Goal: Information Seeking & Learning: Learn about a topic

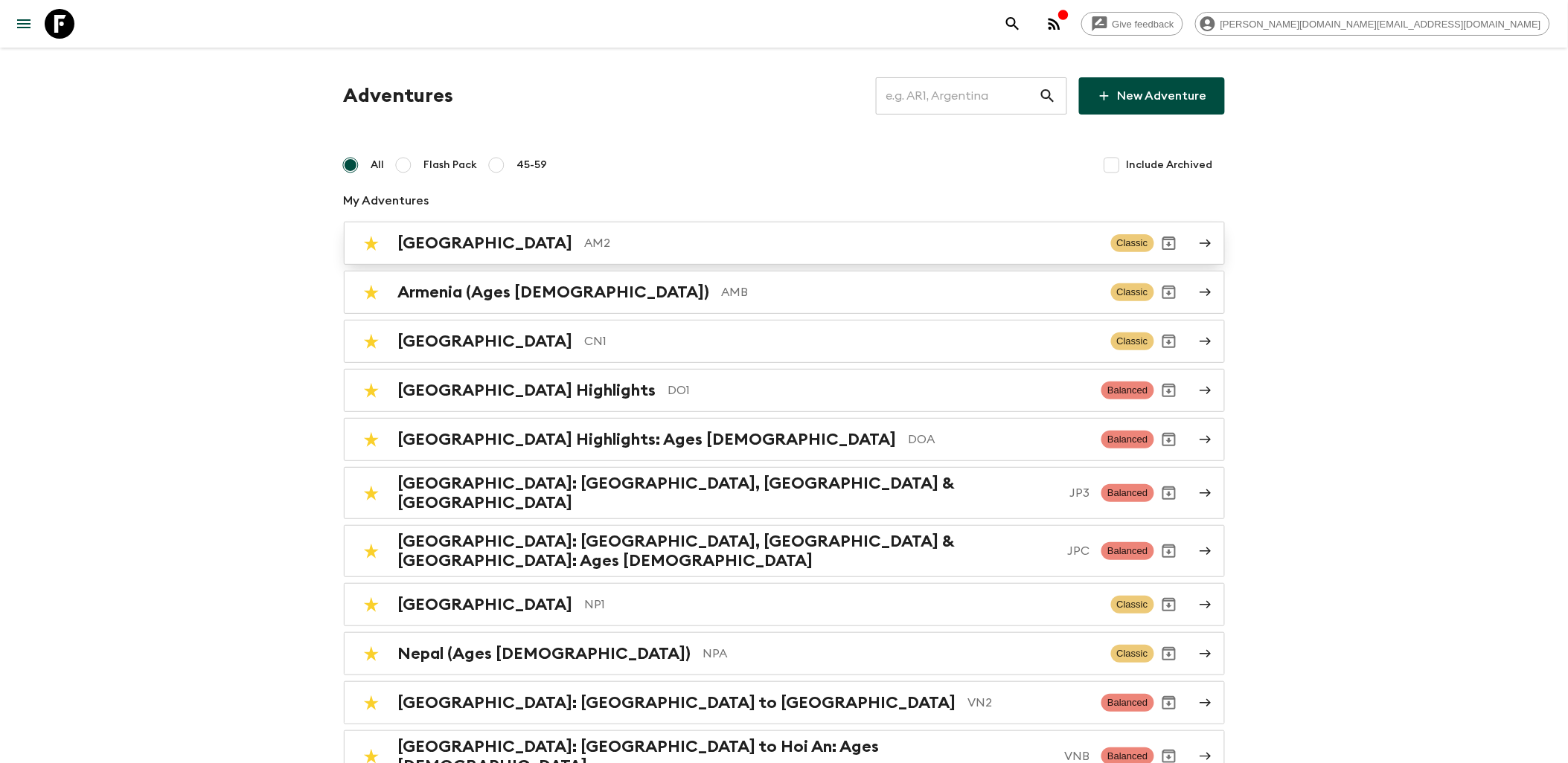
click at [437, 241] on h2 "Armenia" at bounding box center [485, 243] width 175 height 19
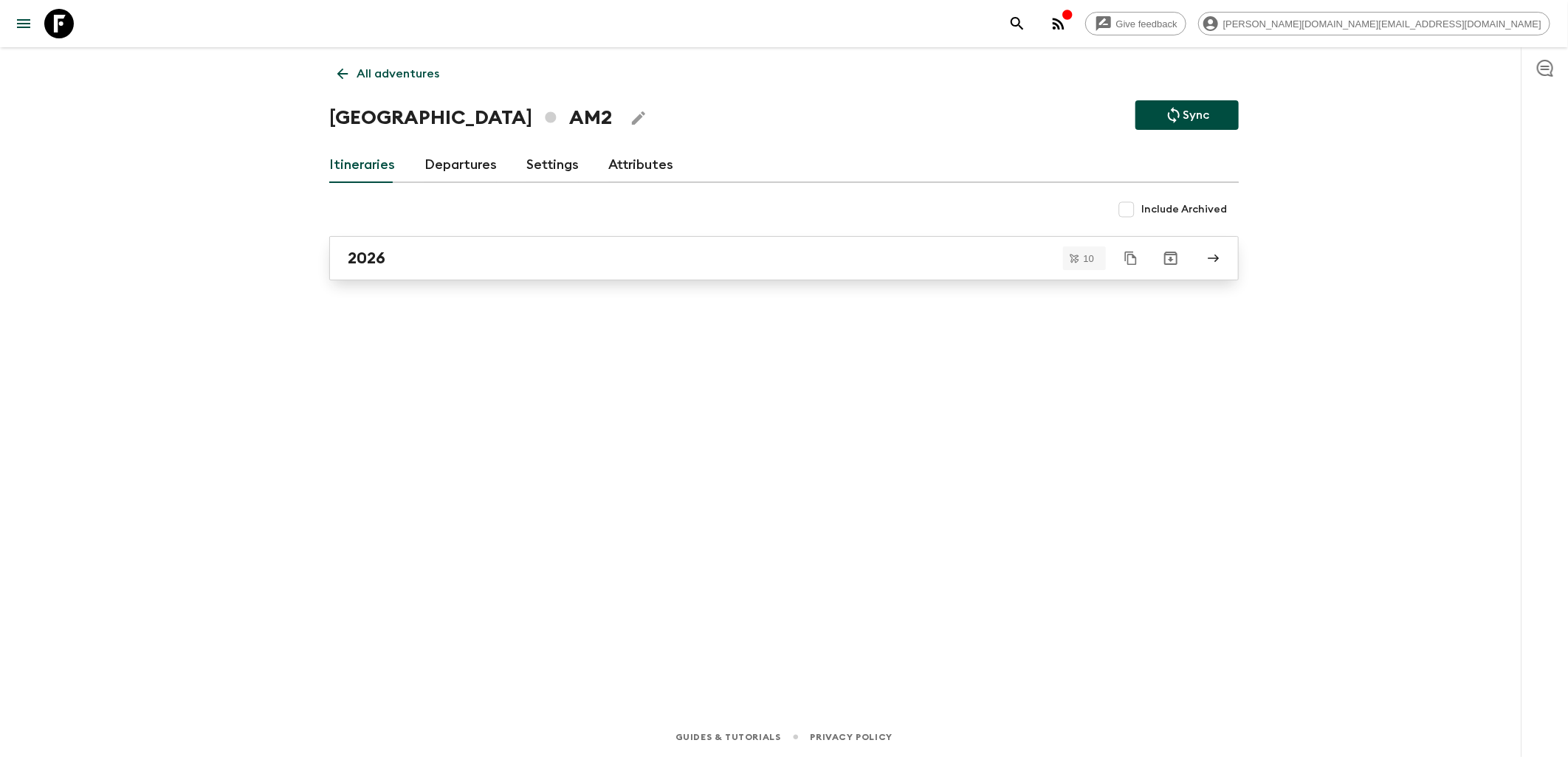
click at [404, 259] on div "2026" at bounding box center [770, 258] width 845 height 19
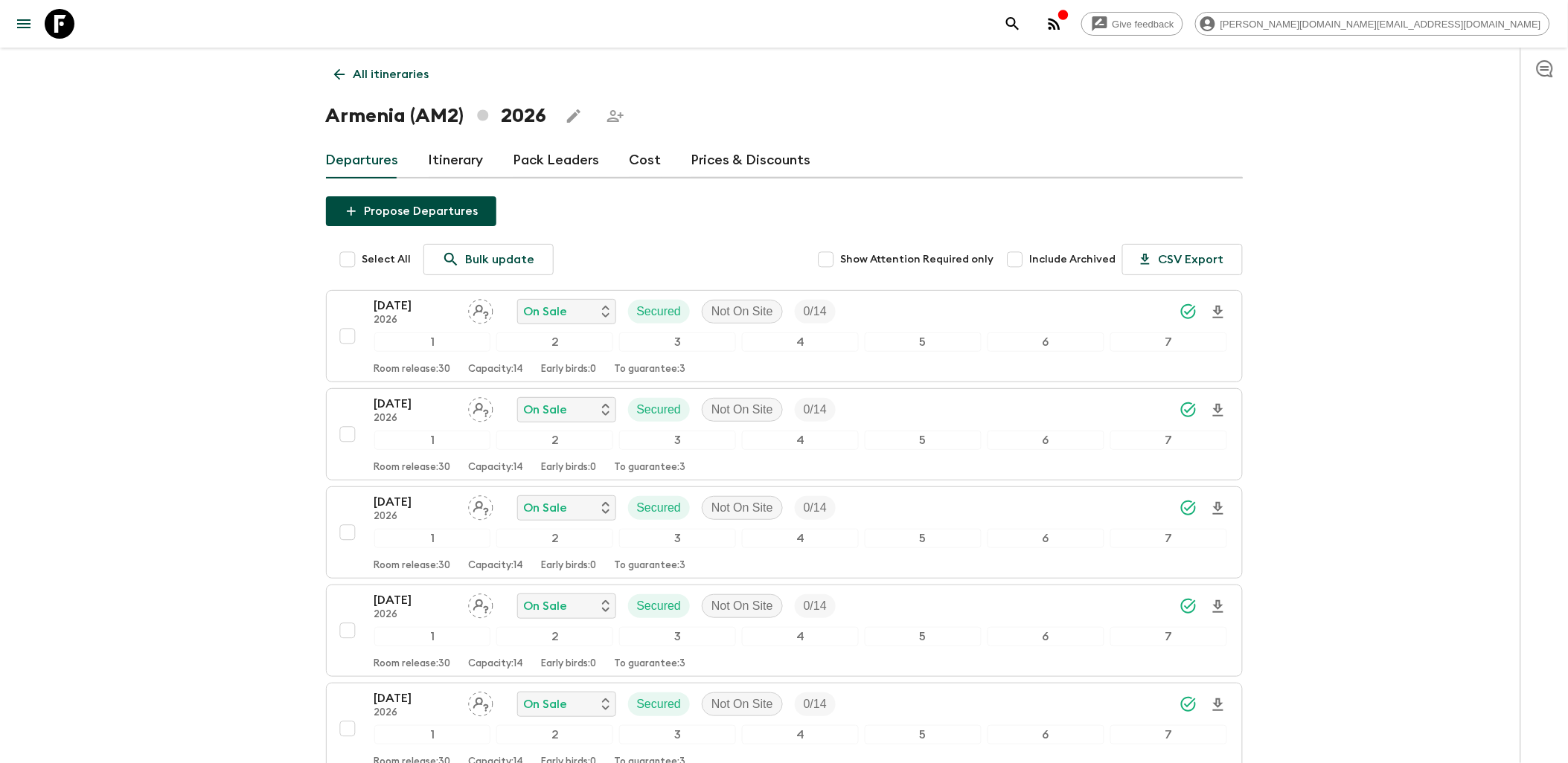
click at [653, 159] on link "Cost" at bounding box center [646, 161] width 32 height 35
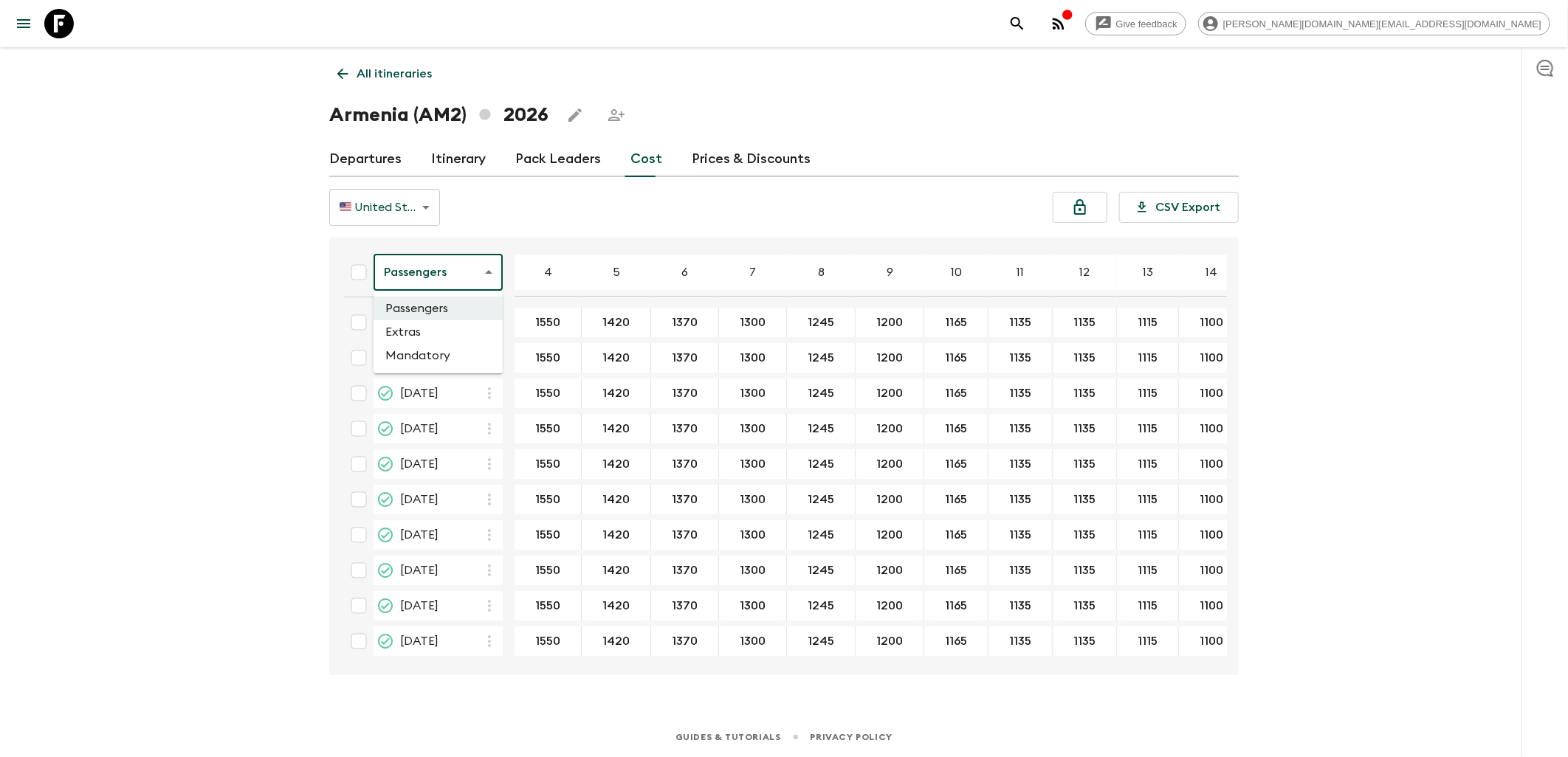
click at [465, 269] on body "Give feedback james.cm+1@flashpack.com All itineraries Armenia (AM2) 2026 Depar…" at bounding box center [784, 378] width 1568 height 757
click at [431, 355] on li "Mandatory" at bounding box center [437, 356] width 129 height 24
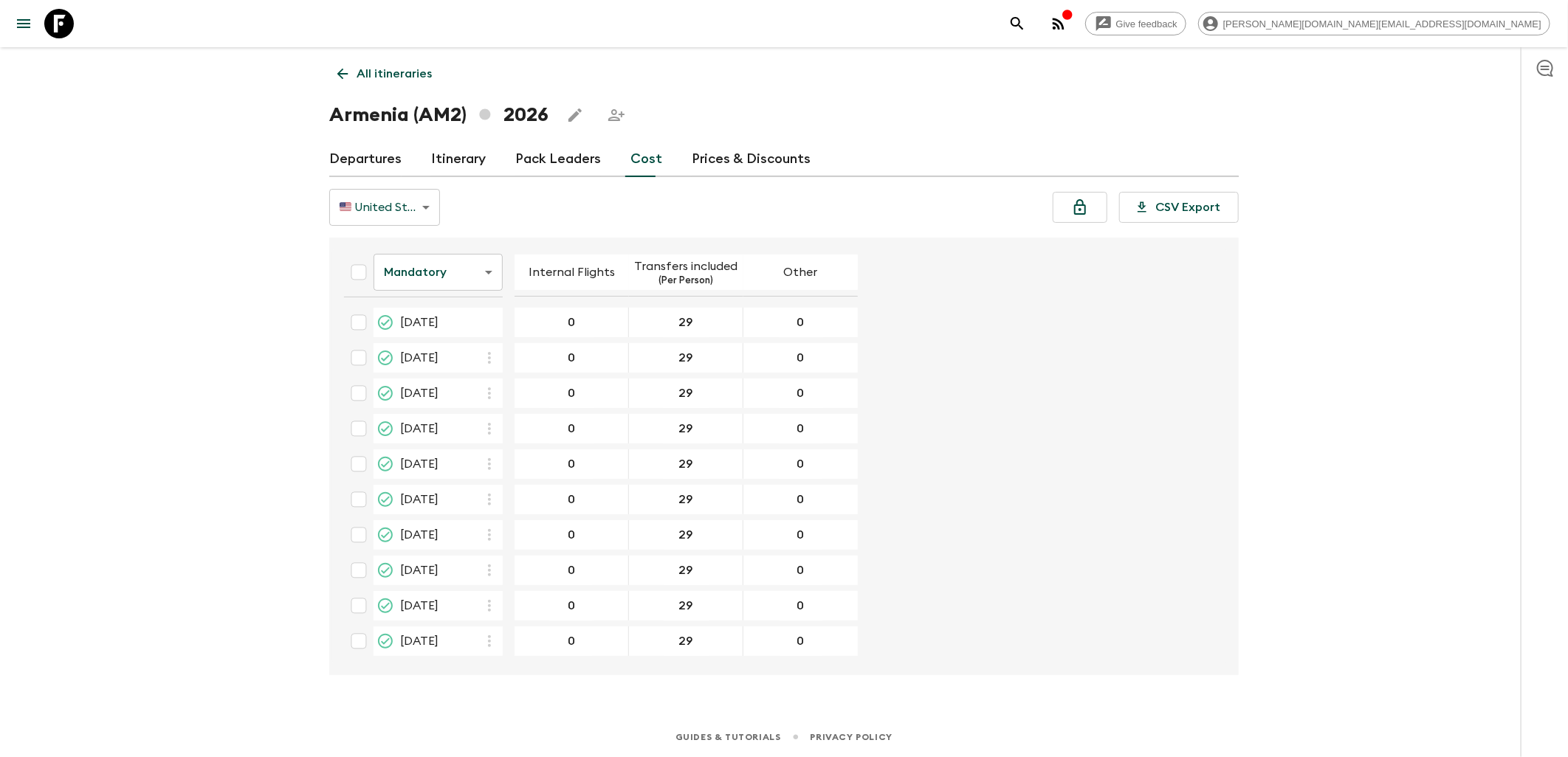
click at [345, 79] on icon at bounding box center [342, 73] width 16 height 16
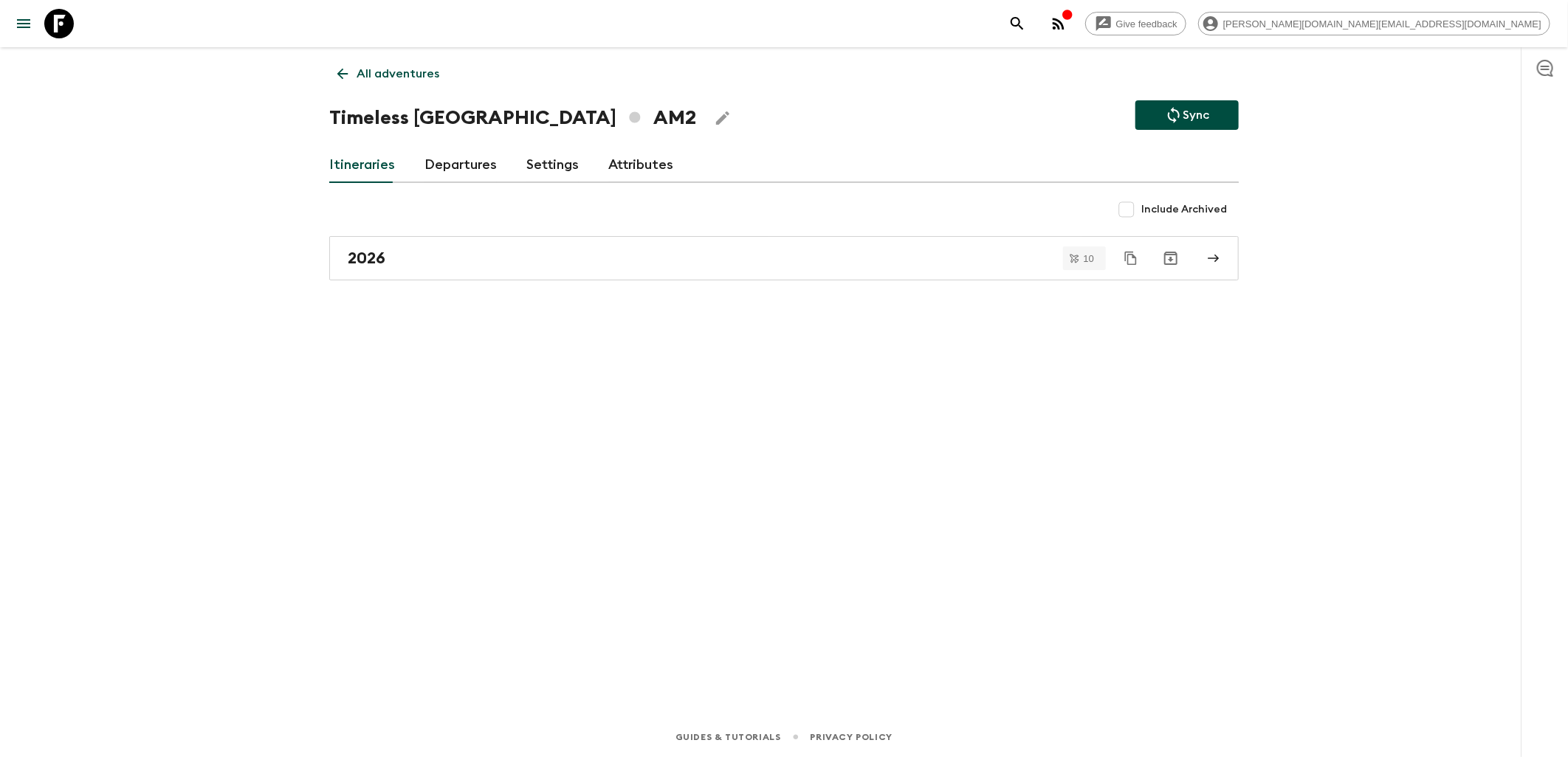
click at [64, 27] on icon at bounding box center [59, 24] width 30 height 30
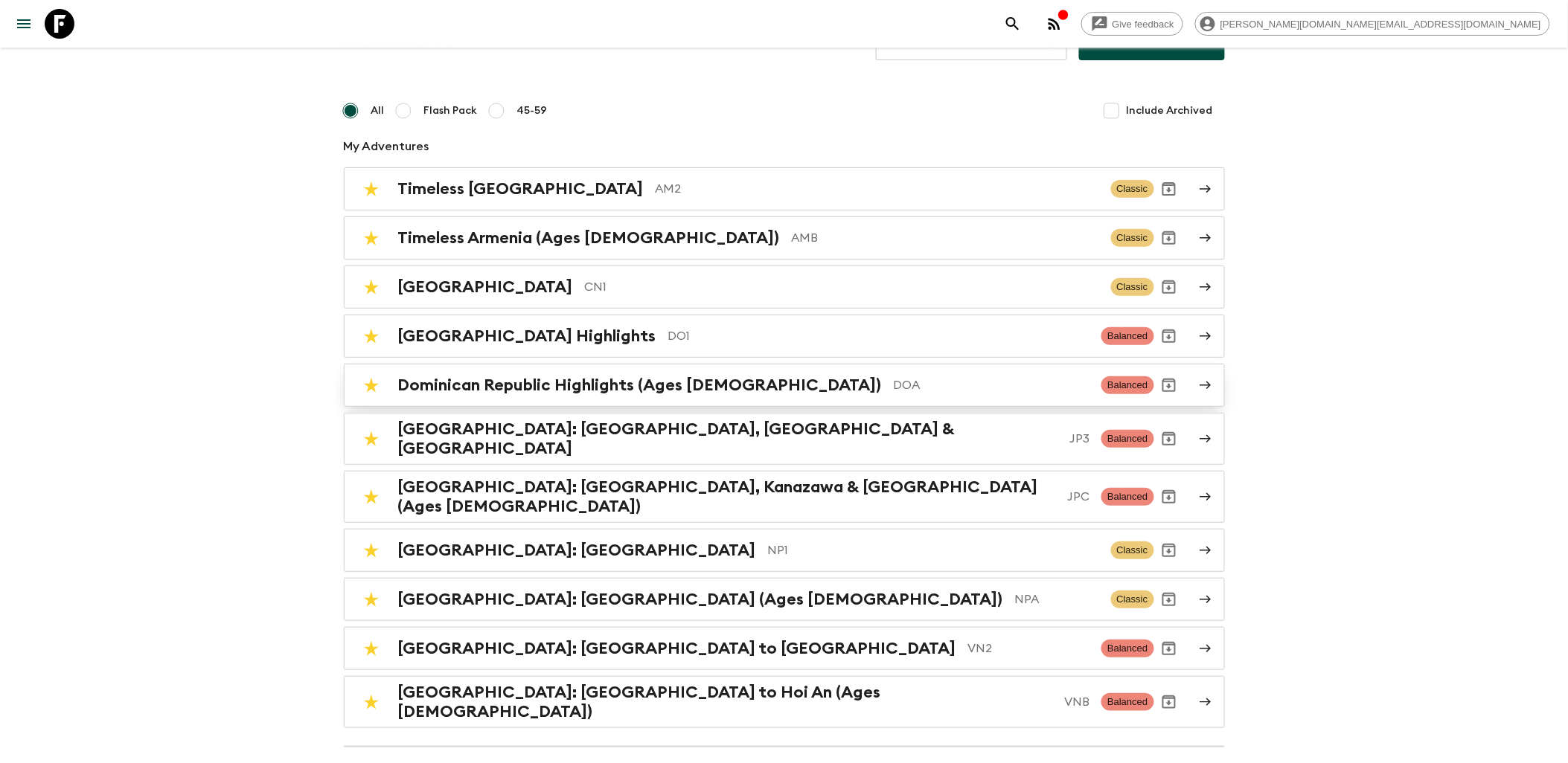
scroll to position [82, 0]
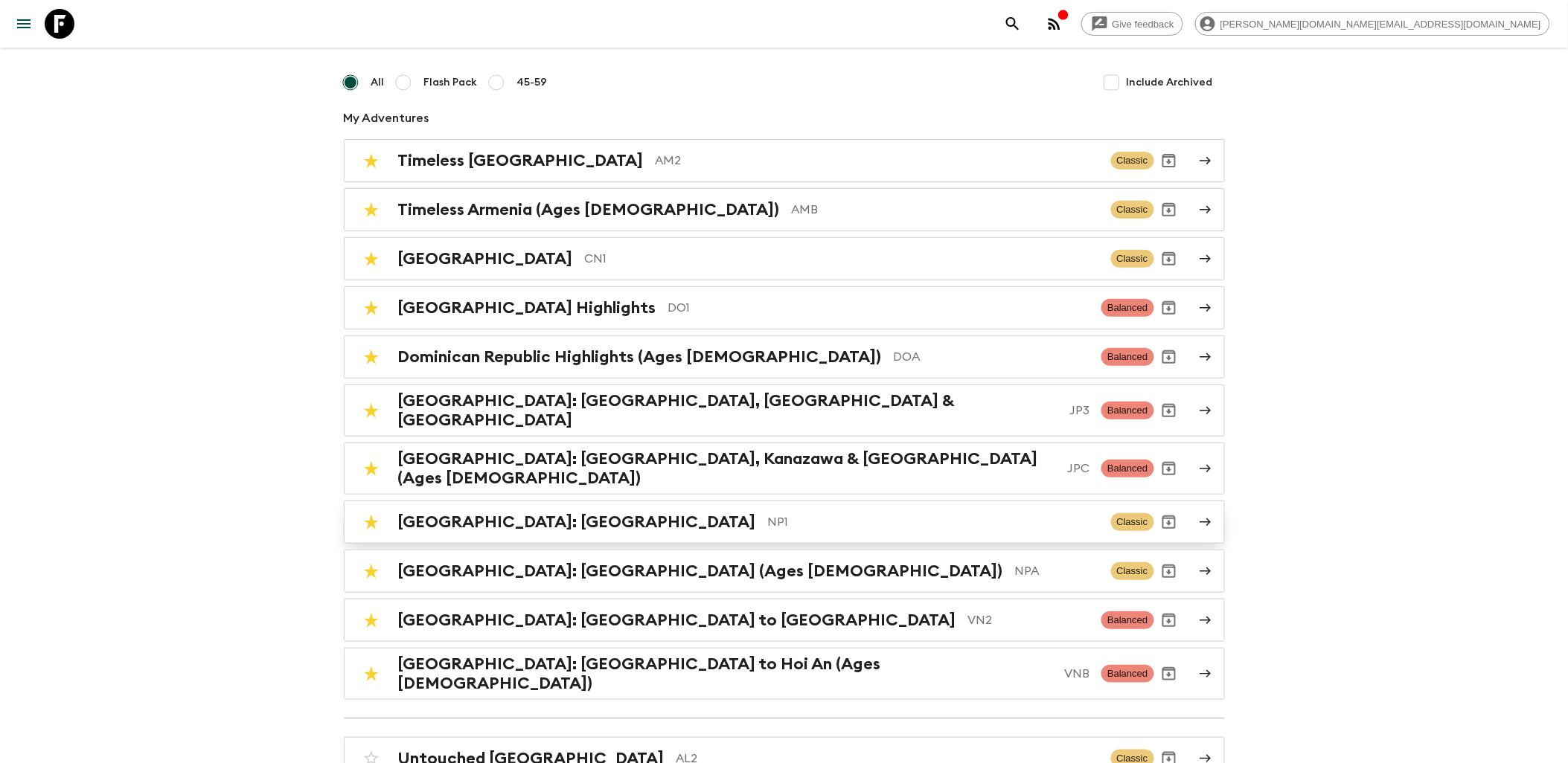
click at [512, 512] on h2 "[GEOGRAPHIC_DATA]: [GEOGRAPHIC_DATA]" at bounding box center [577, 521] width 358 height 19
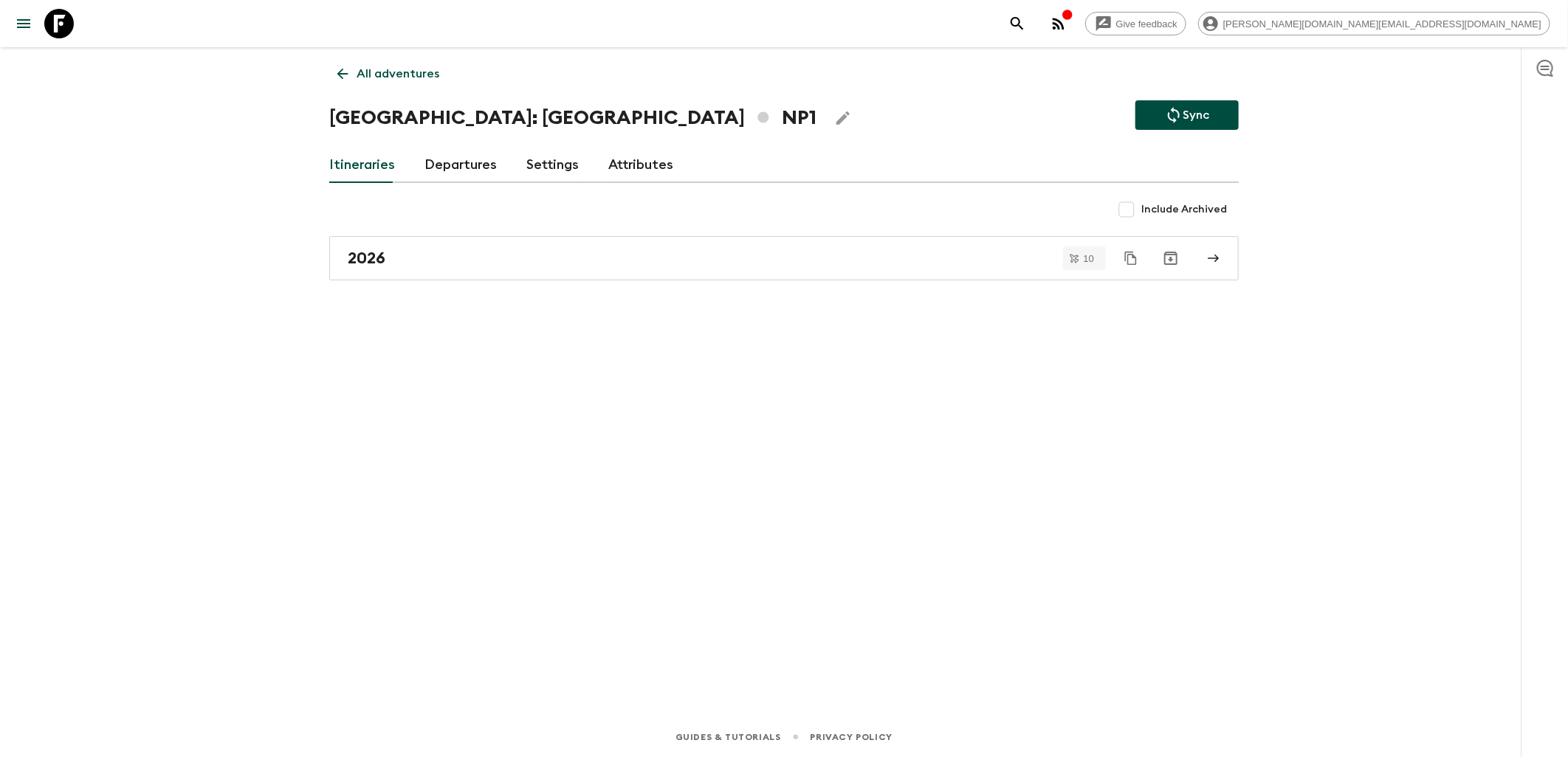
click at [461, 157] on link "Departures" at bounding box center [460, 165] width 72 height 35
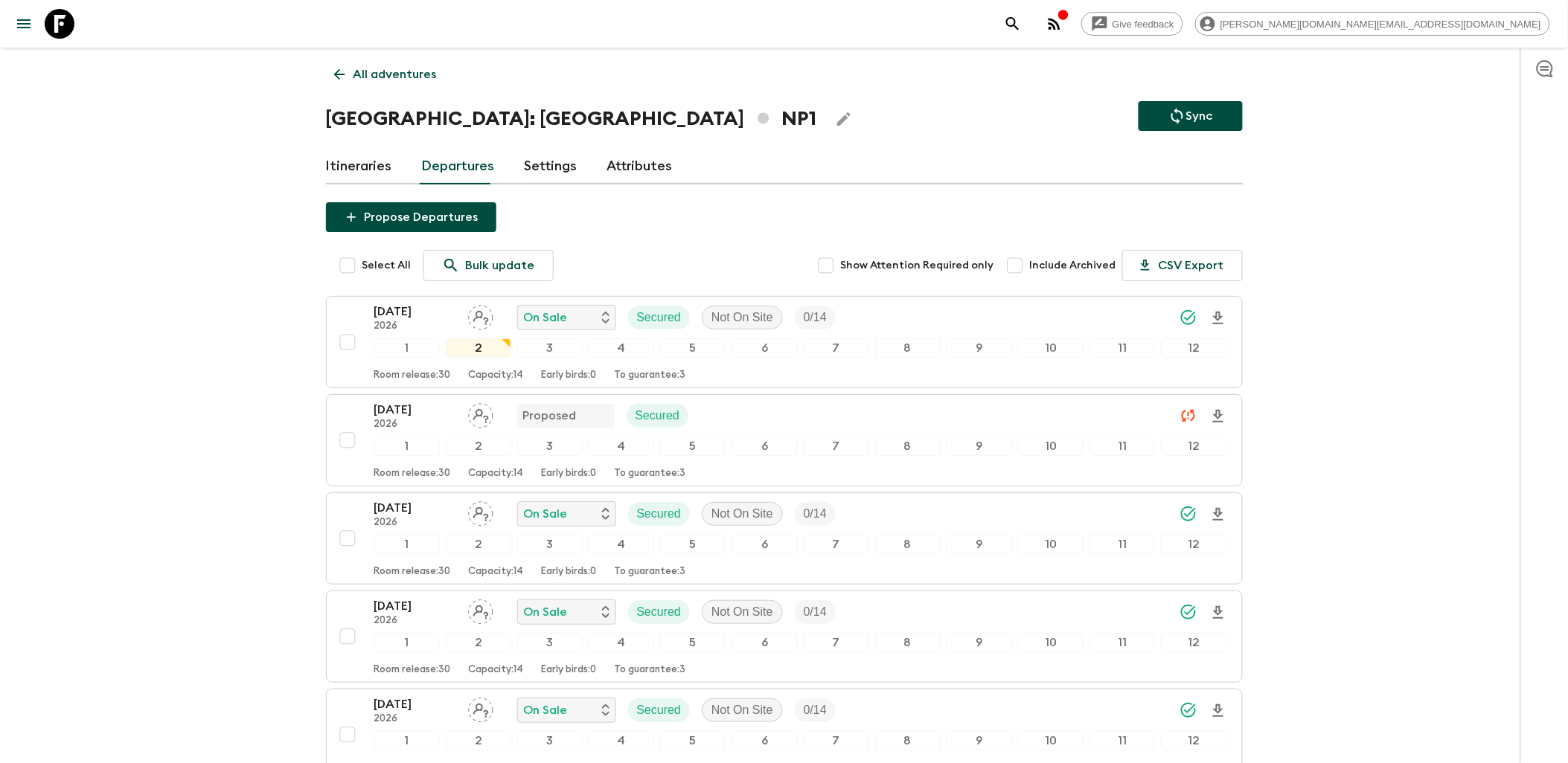
click at [362, 170] on link "Itineraries" at bounding box center [359, 166] width 66 height 35
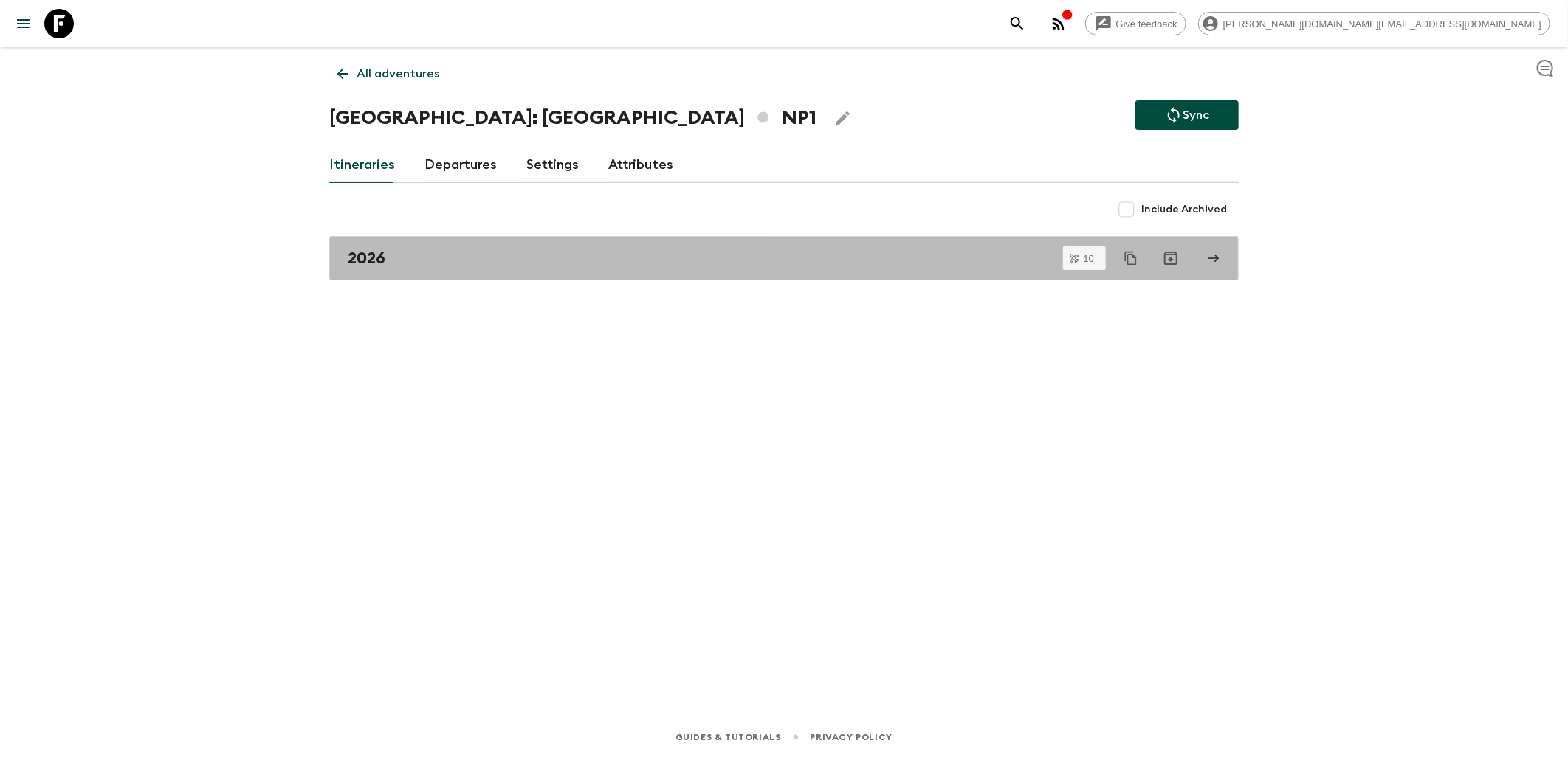
click at [441, 256] on div "2026" at bounding box center [770, 258] width 845 height 19
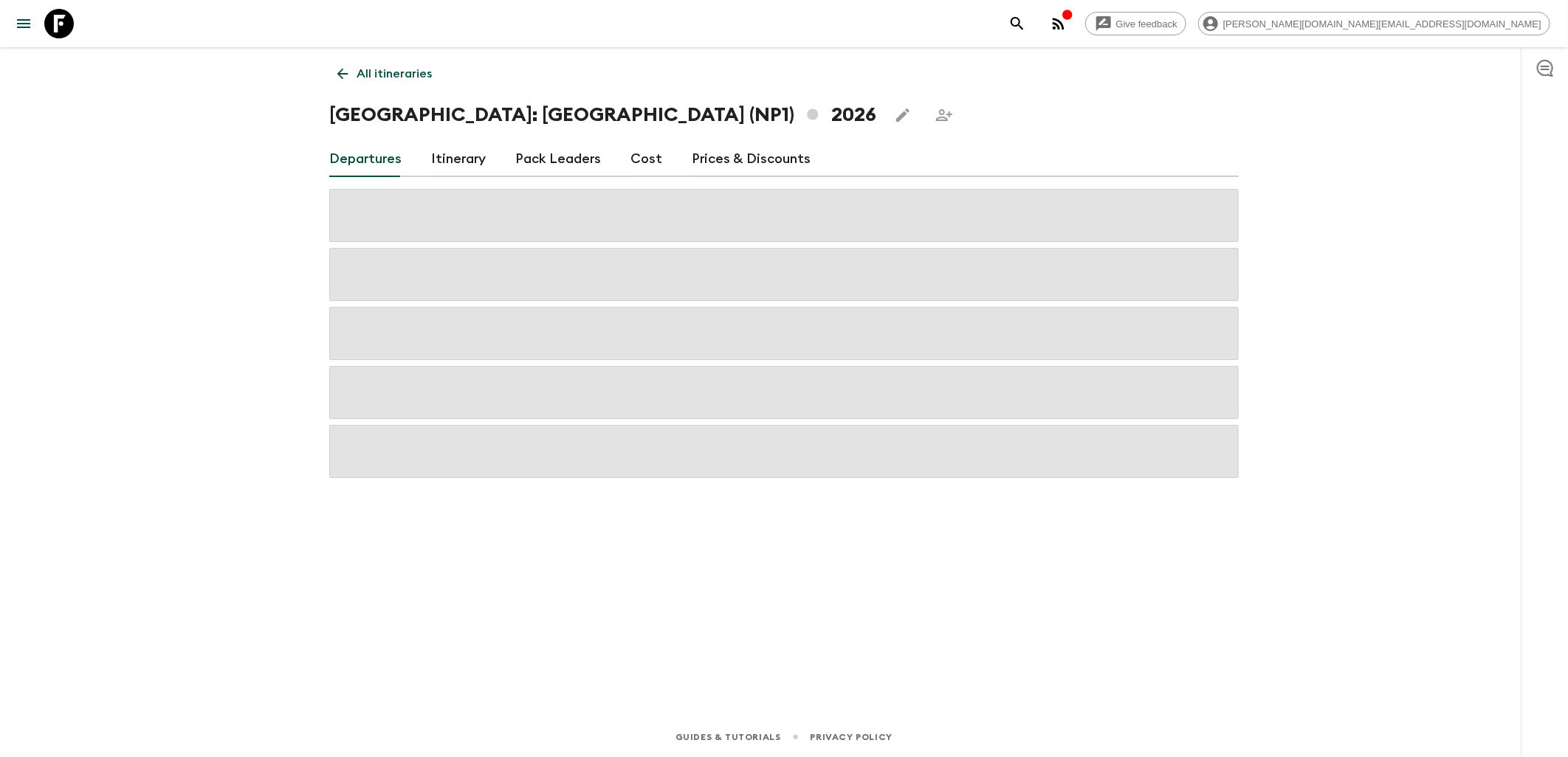
click at [630, 163] on link "Cost" at bounding box center [646, 159] width 32 height 35
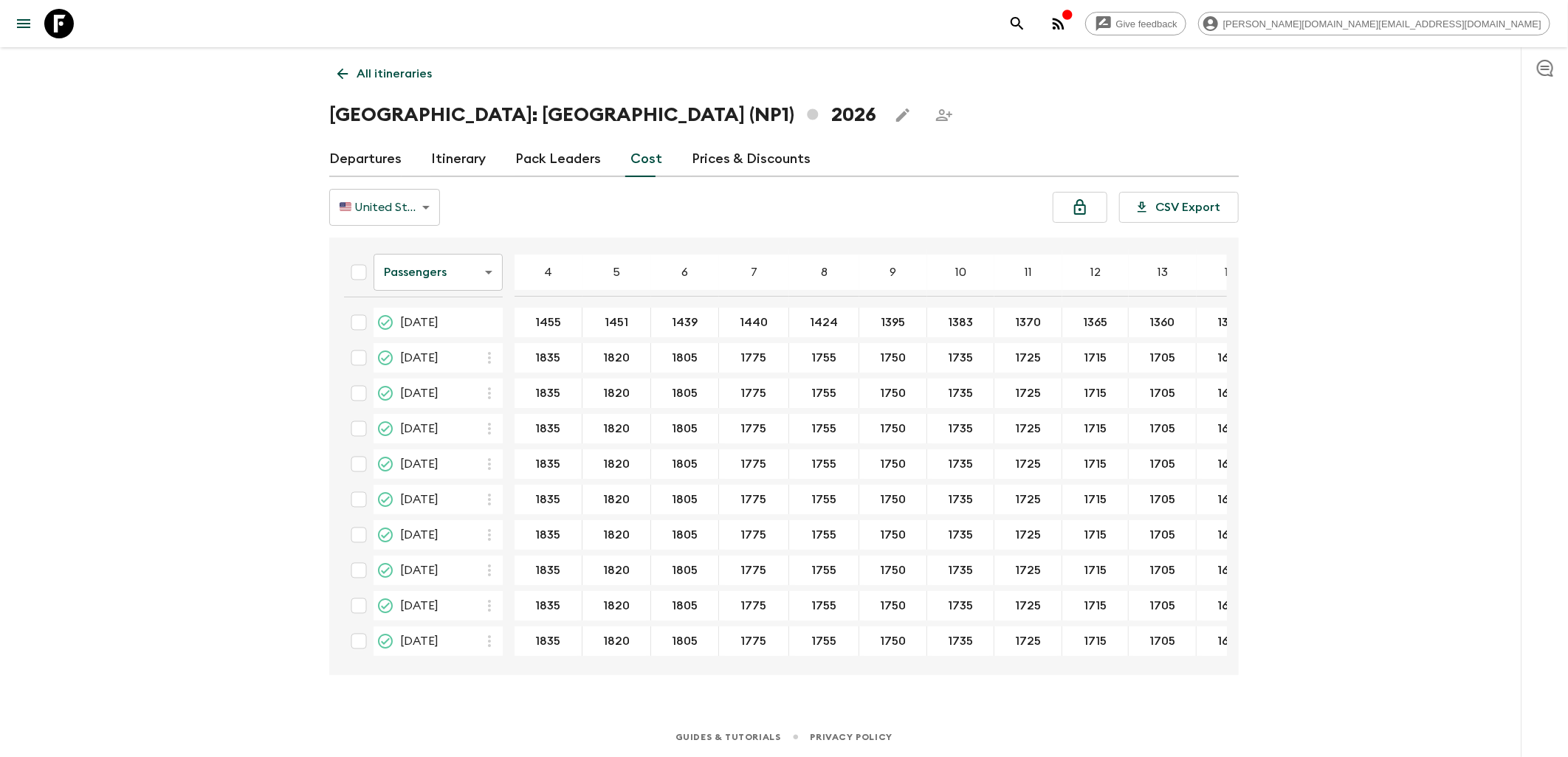
click at [470, 271] on body "Give feedback james.cm+1@flashpack.com All itineraries Nepal: Annapurna Base Ca…" at bounding box center [784, 378] width 1568 height 757
click at [439, 353] on li "Mandatory" at bounding box center [437, 356] width 129 height 24
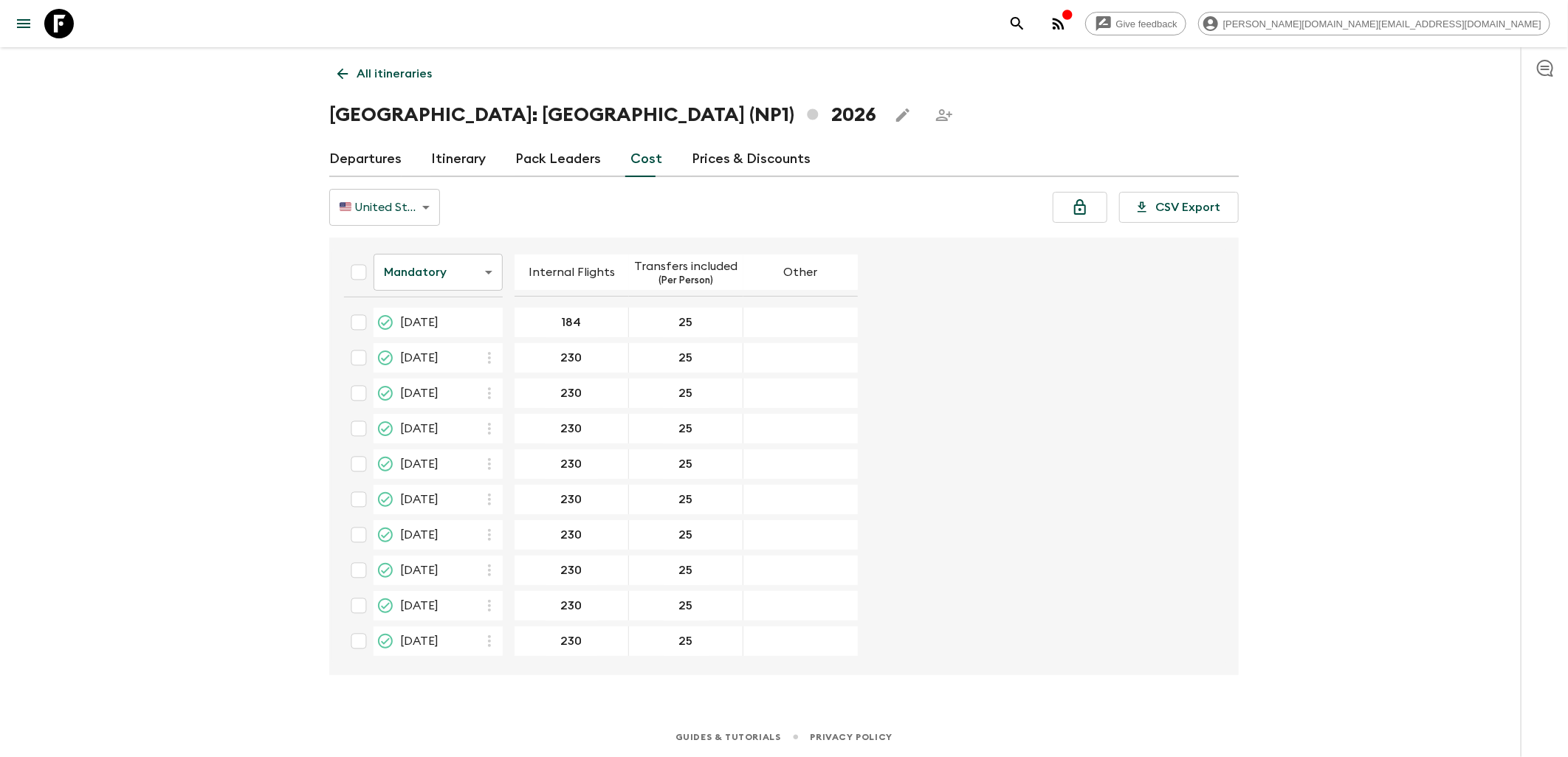
drag, startPoint x: 63, startPoint y: 27, endPoint x: 82, endPoint y: 63, distance: 40.7
click at [63, 27] on icon at bounding box center [59, 24] width 30 height 30
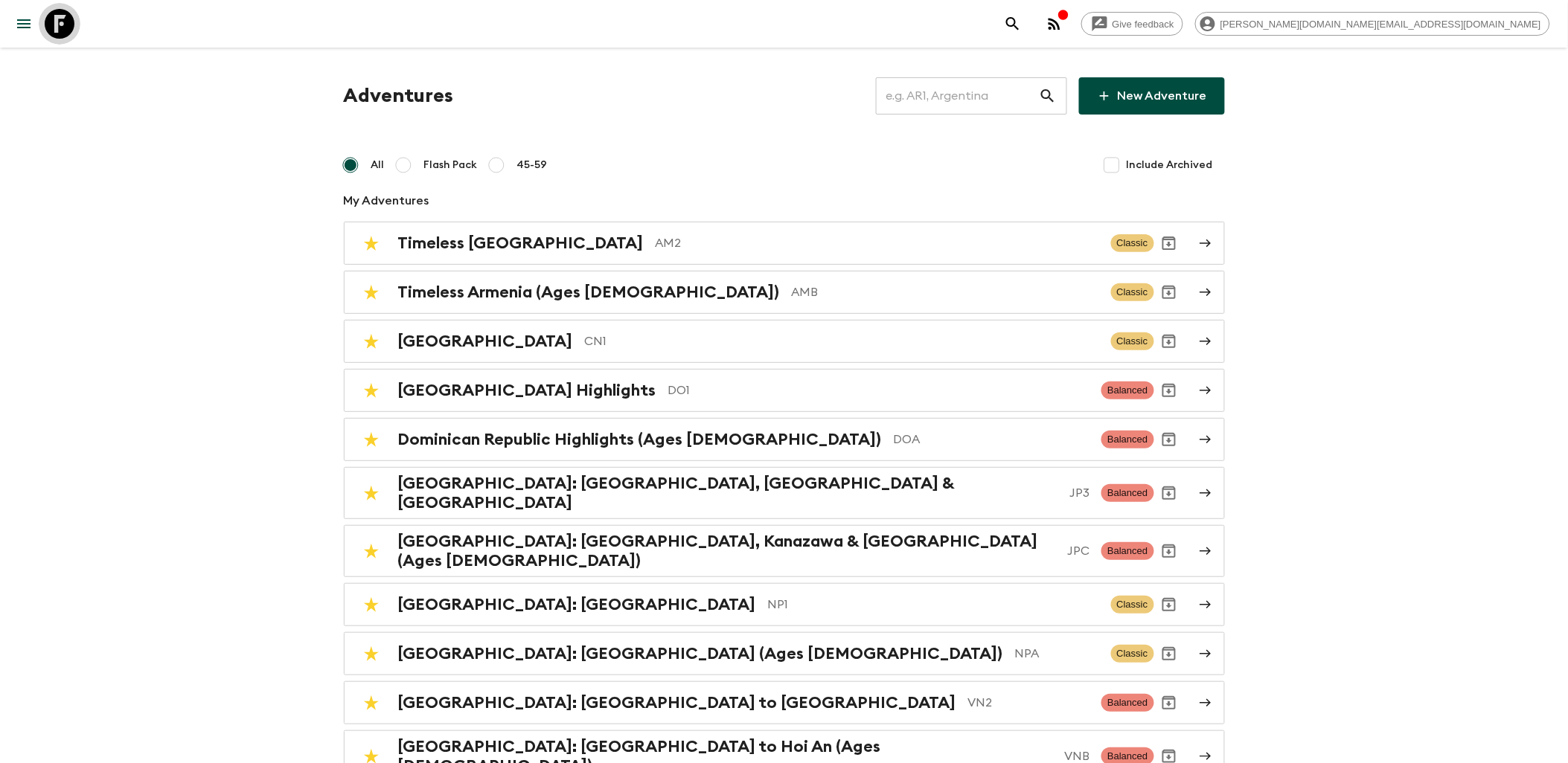
click at [67, 28] on icon at bounding box center [59, 24] width 30 height 30
click at [917, 105] on input "text" at bounding box center [958, 96] width 163 height 42
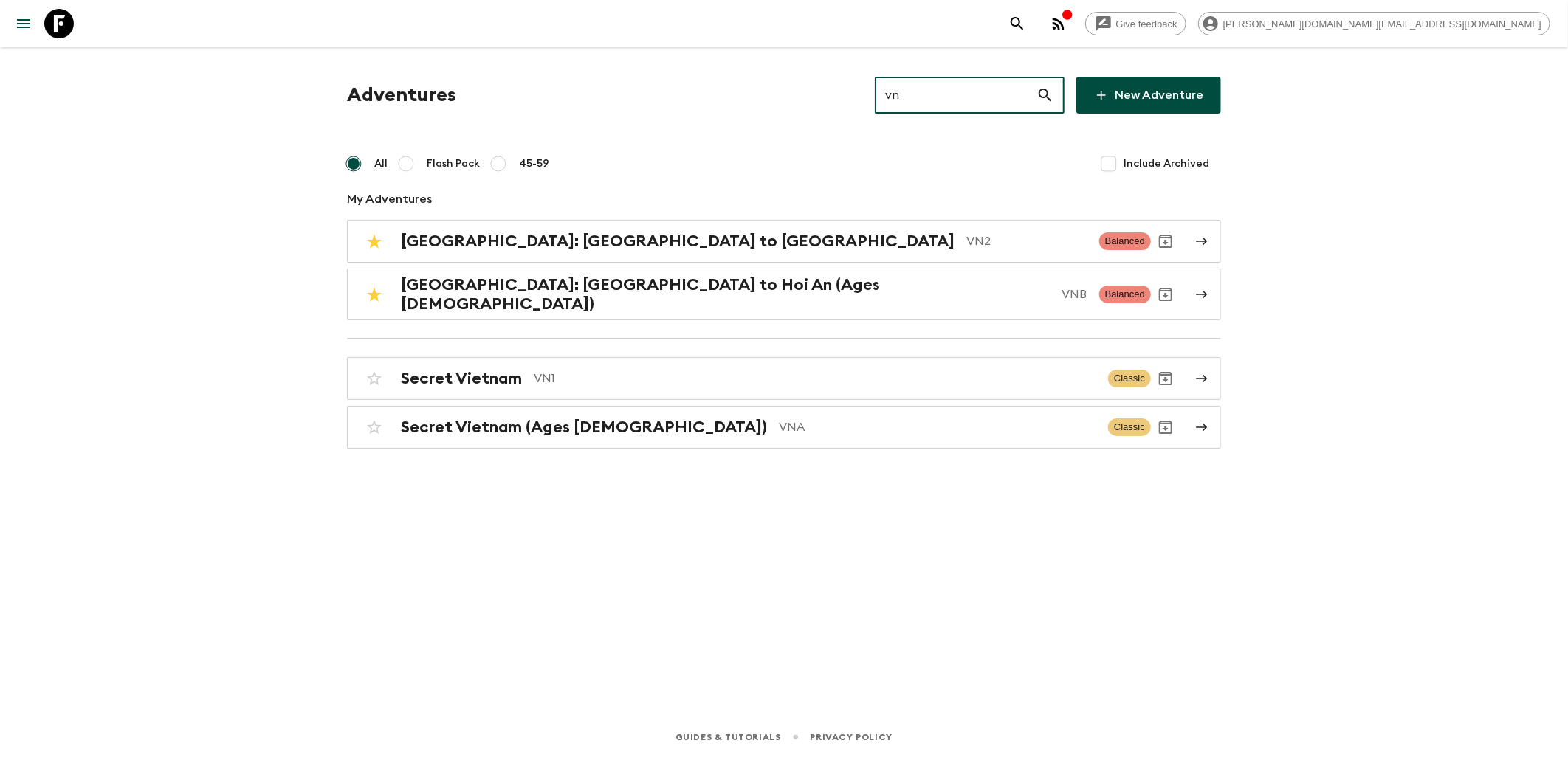
type input "vn2"
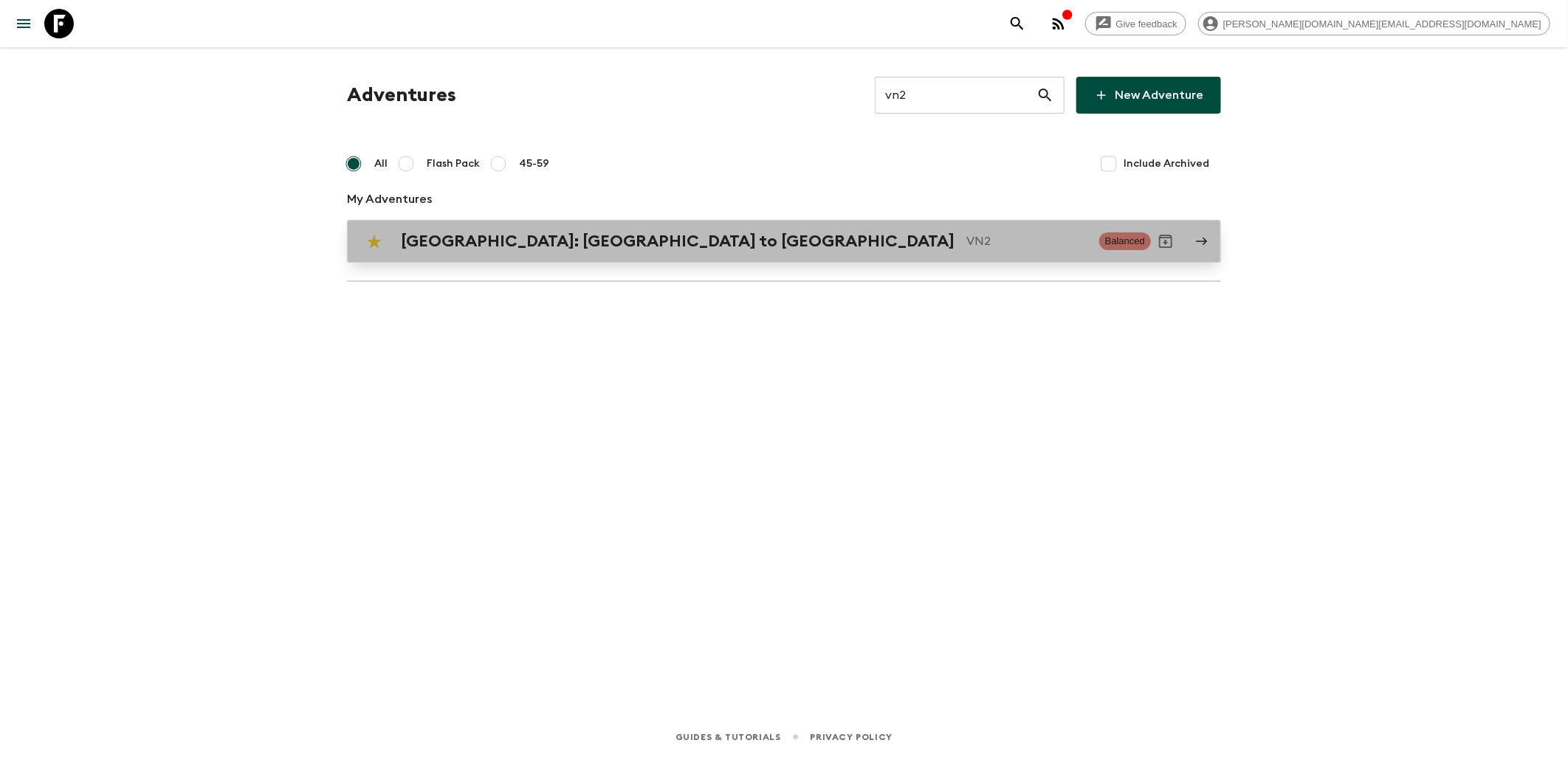
click at [629, 230] on div "[GEOGRAPHIC_DATA]: [GEOGRAPHIC_DATA] to Hoi An VN2 Balanced" at bounding box center [755, 241] width 791 height 30
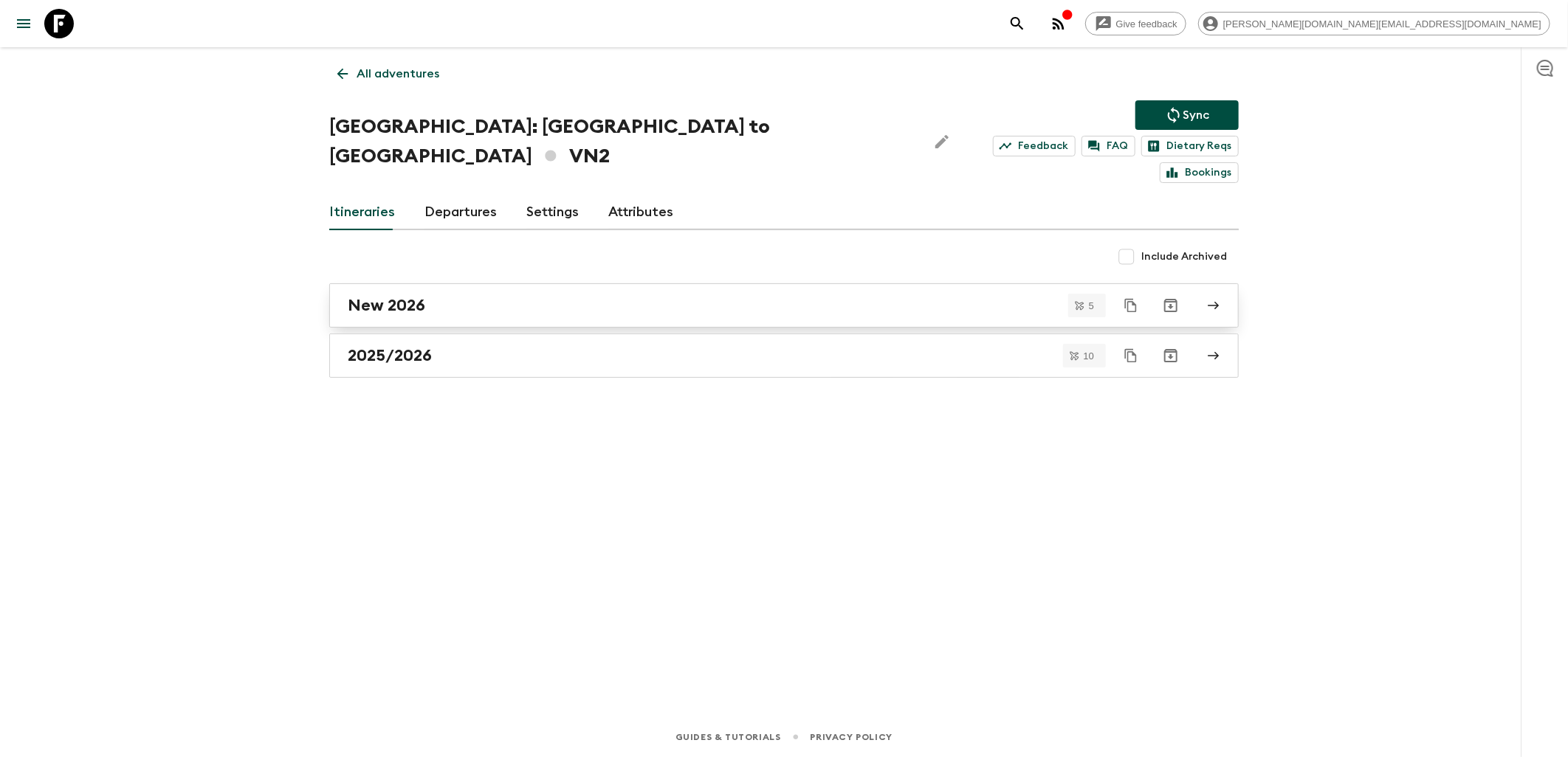
click at [437, 296] on div "New 2026" at bounding box center [770, 305] width 845 height 19
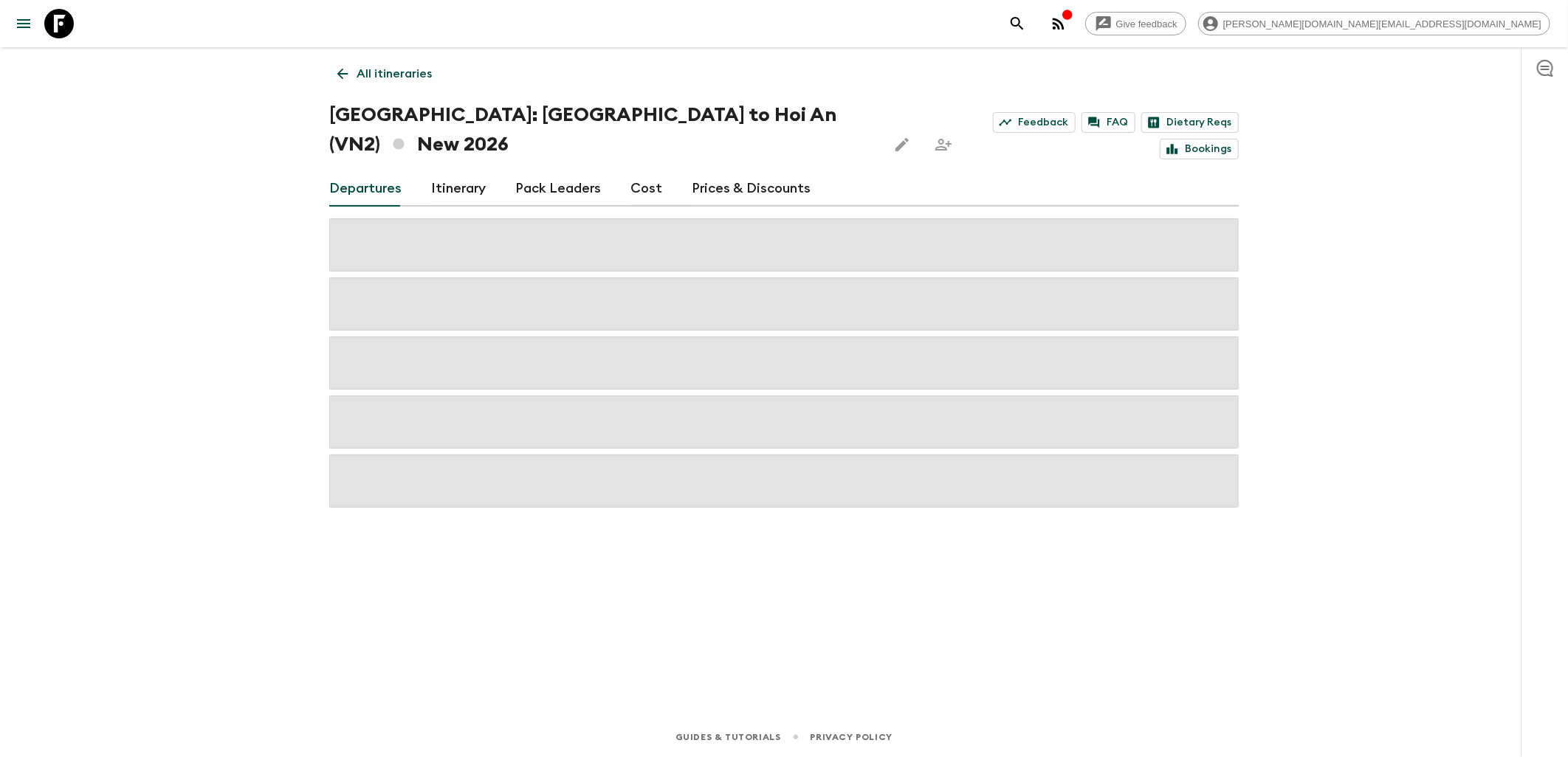
click at [461, 171] on link "Itinerary" at bounding box center [459, 188] width 55 height 35
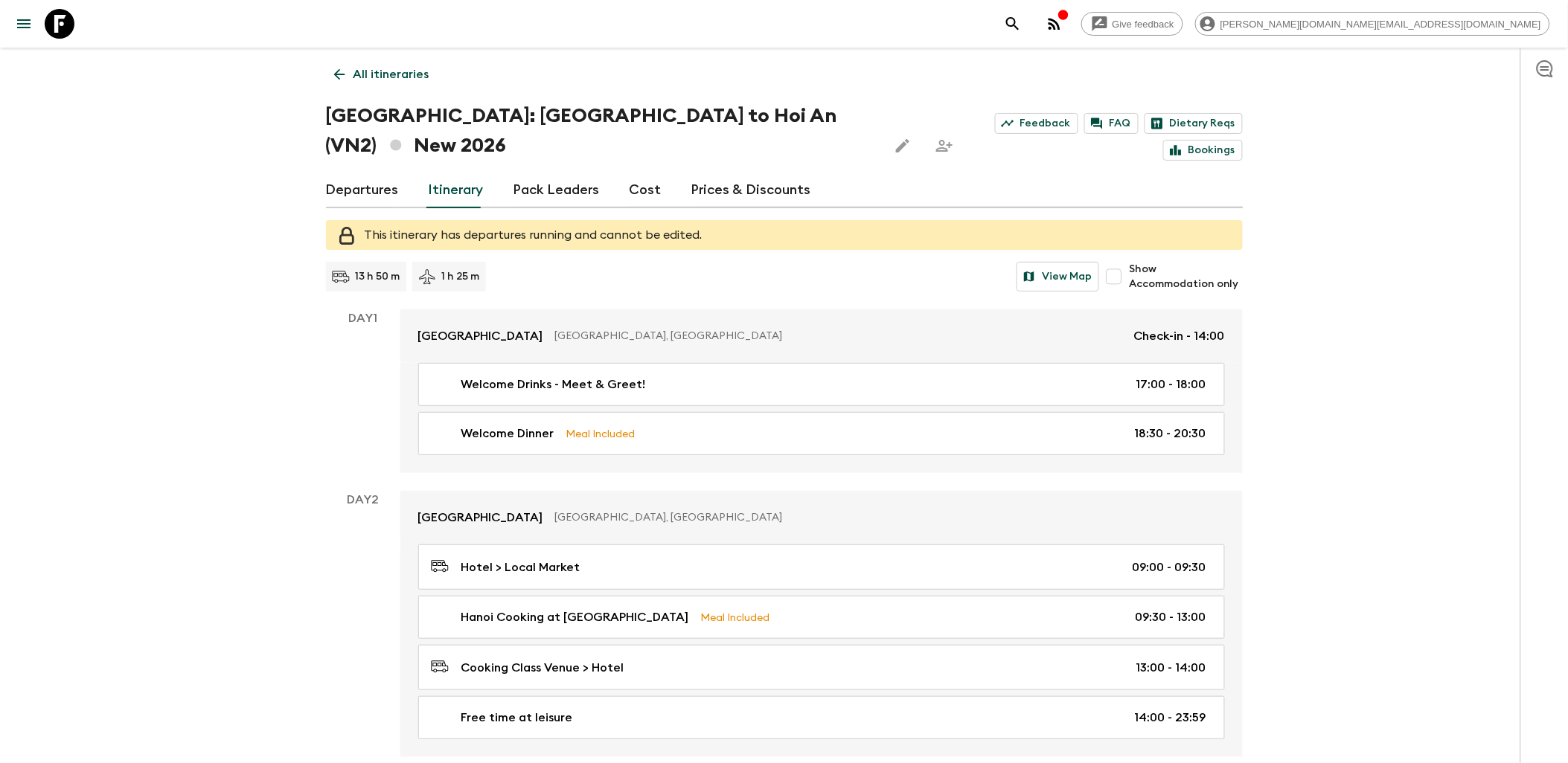
click at [379, 172] on link "Departures" at bounding box center [362, 190] width 73 height 35
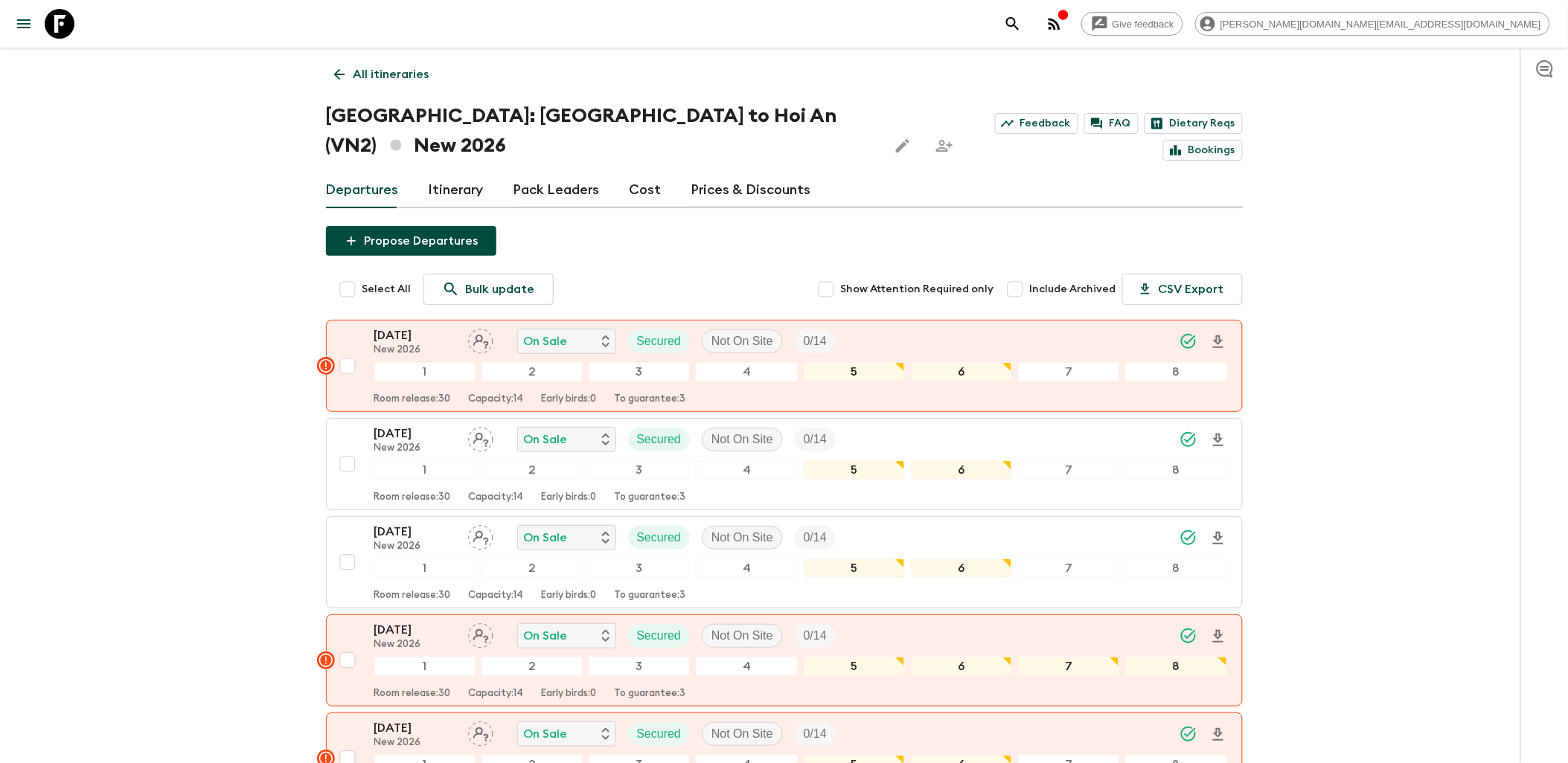
click at [459, 172] on link "Itinerary" at bounding box center [456, 190] width 55 height 35
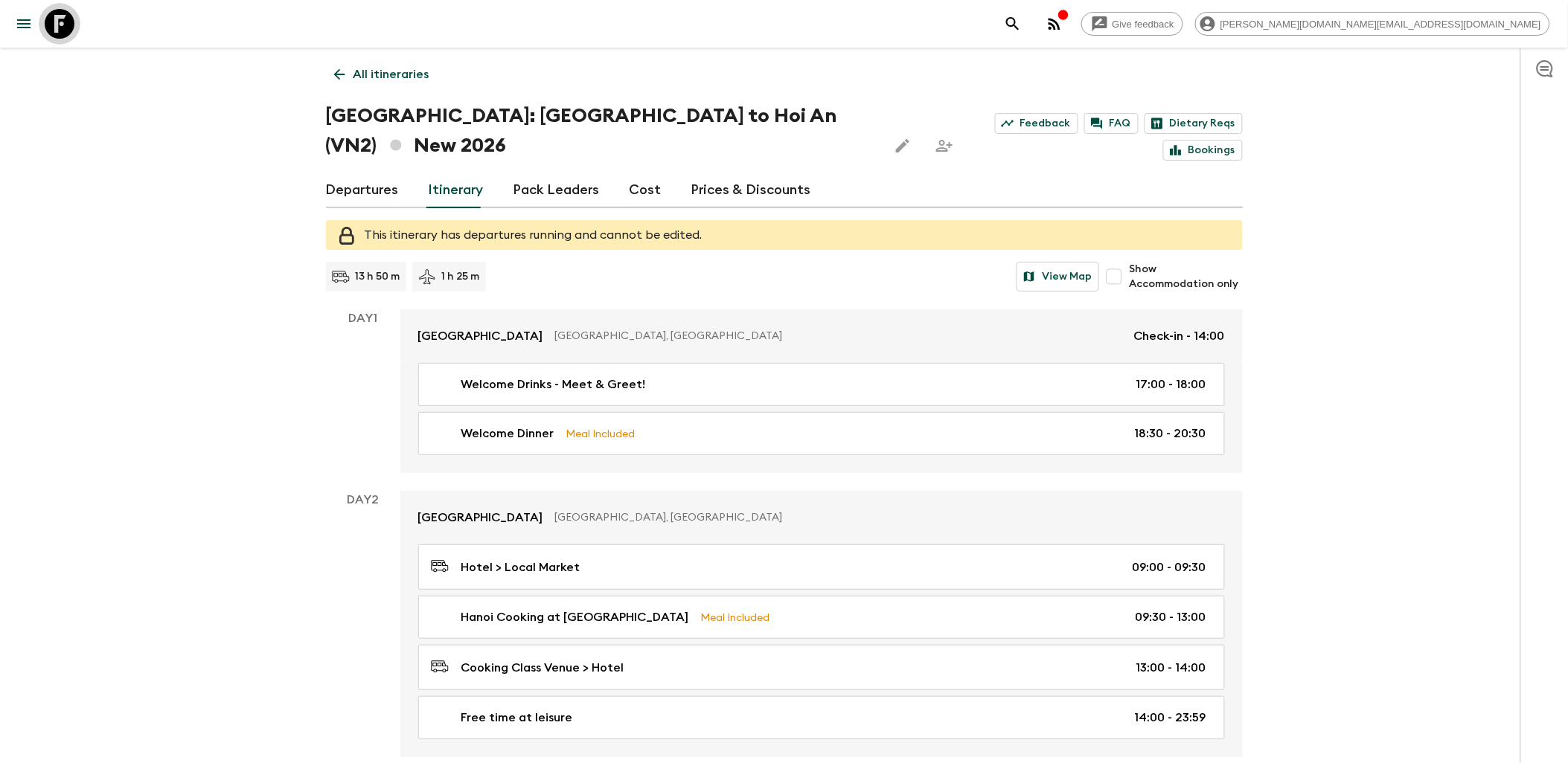
click at [64, 26] on icon at bounding box center [59, 24] width 30 height 30
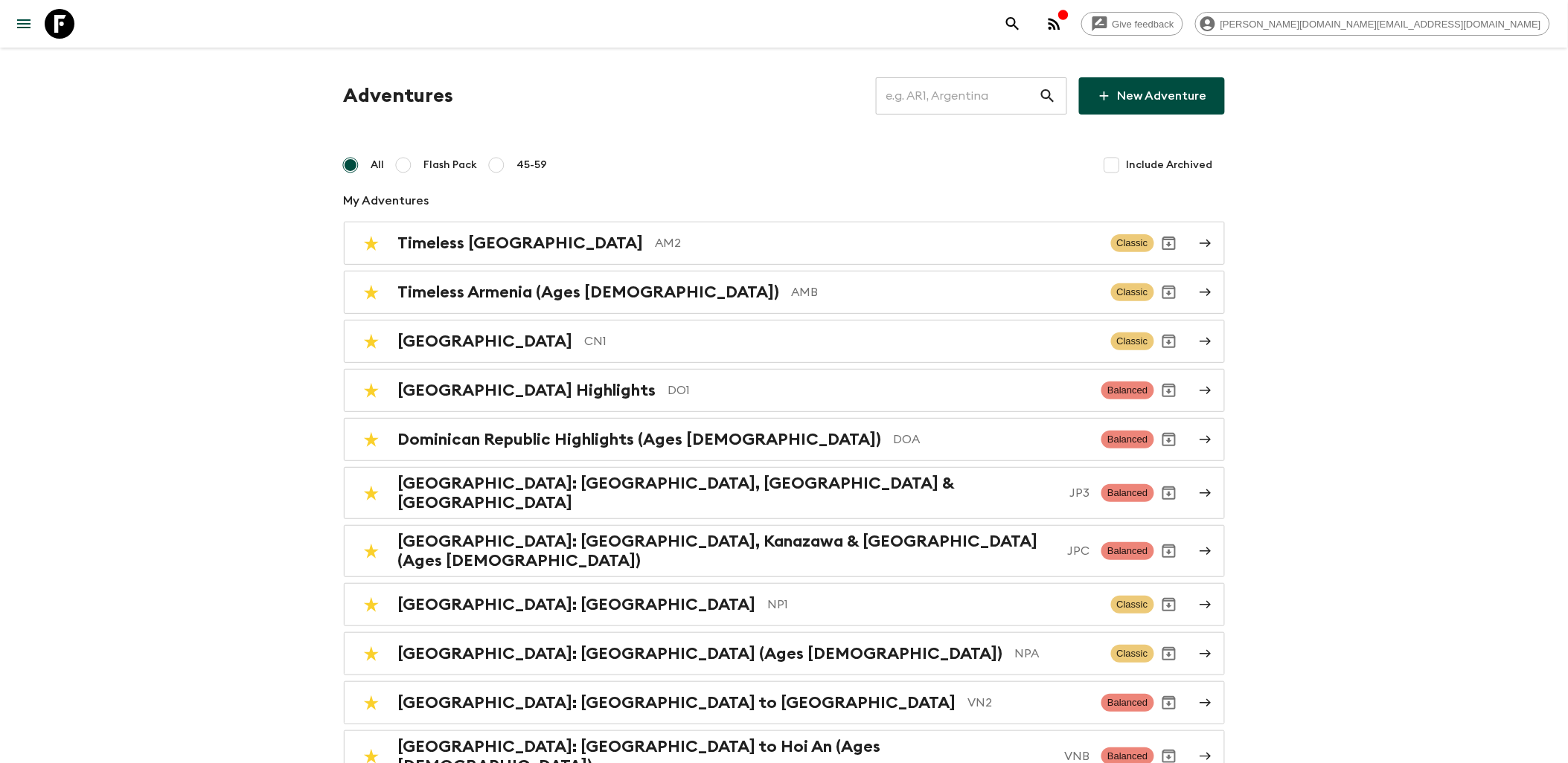
click at [942, 97] on input "text" at bounding box center [958, 96] width 163 height 42
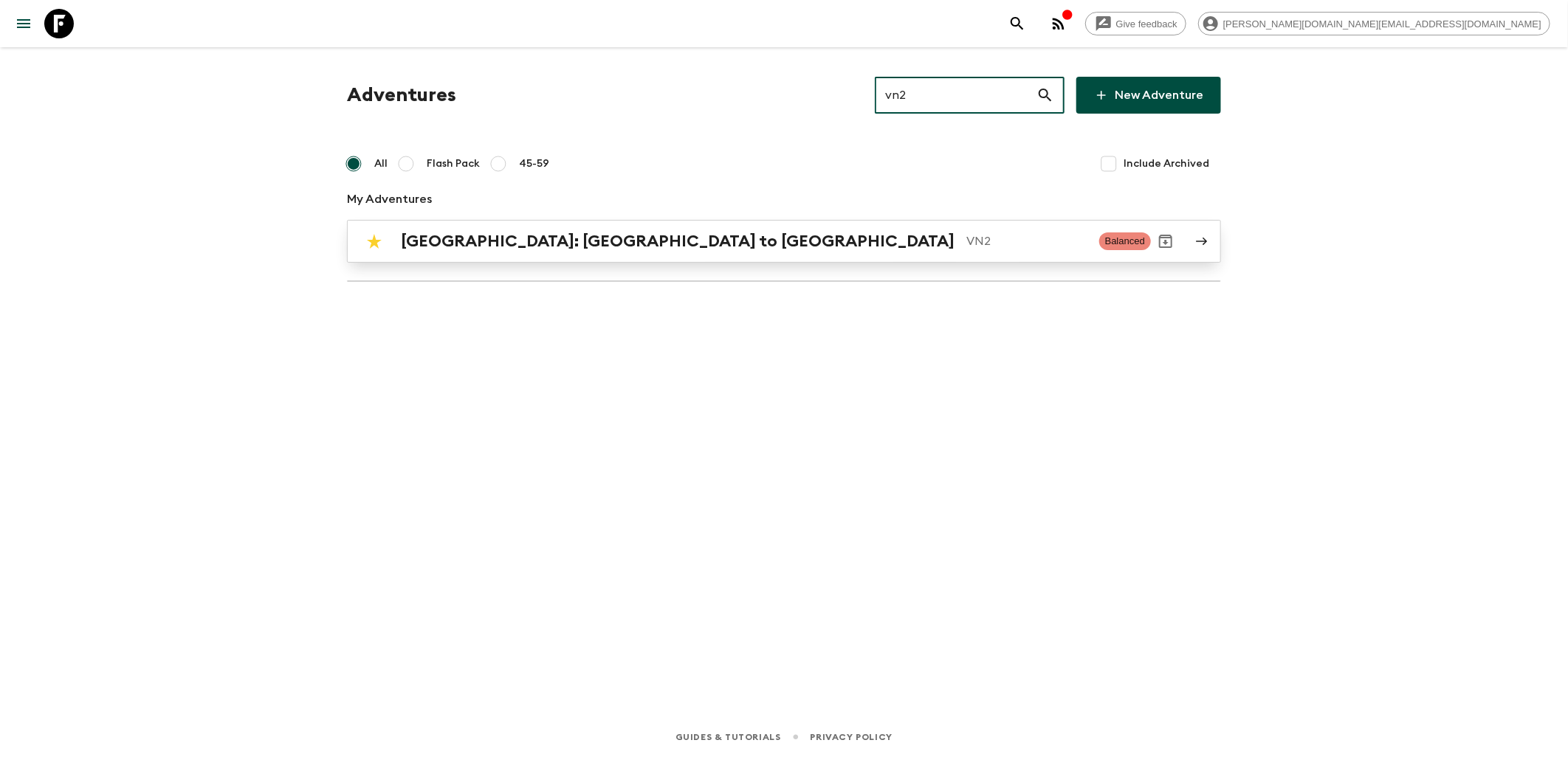
type input "vn2"
click at [966, 246] on p "VN2" at bounding box center [1026, 241] width 121 height 18
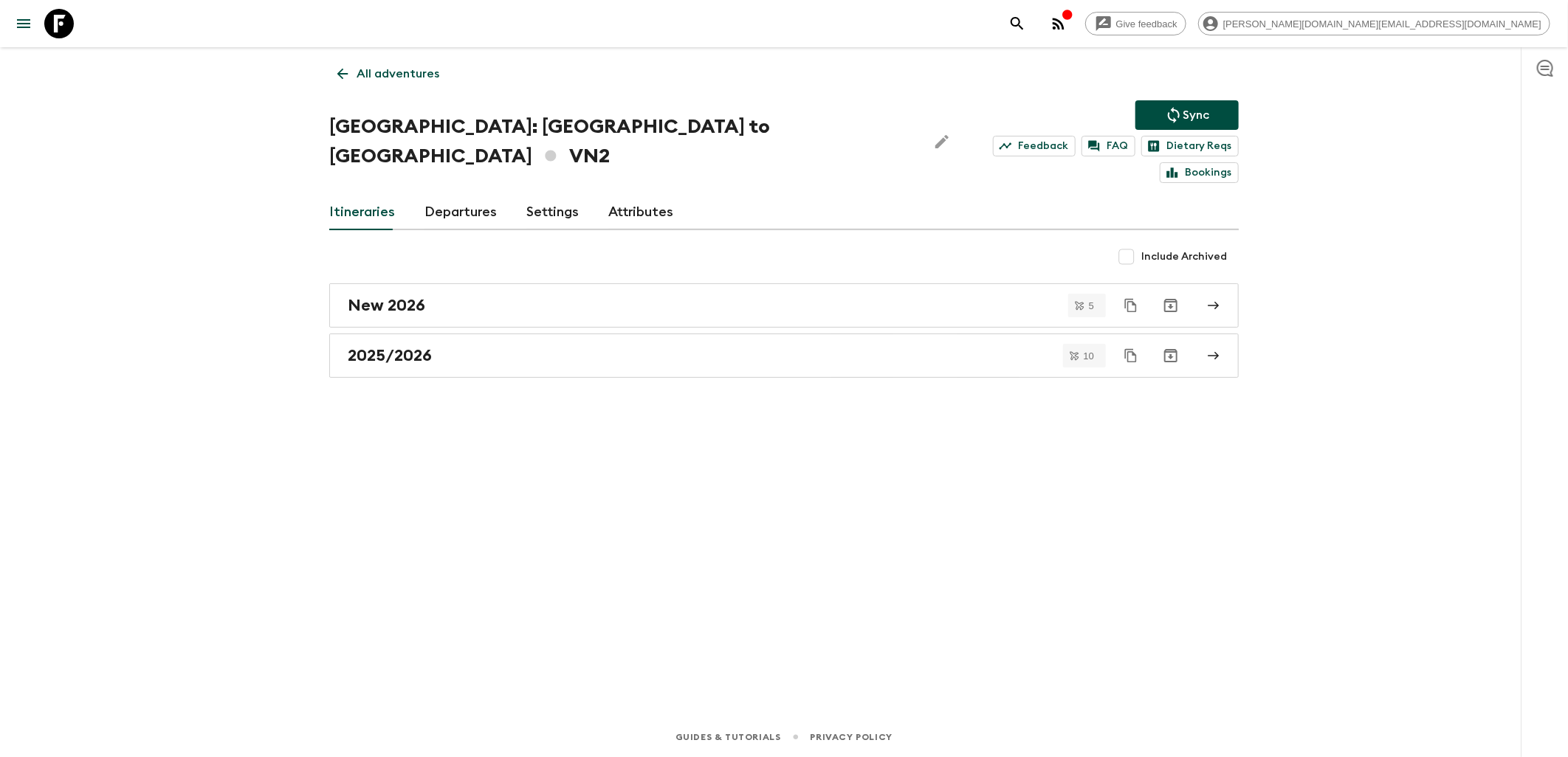
click at [445, 195] on link "Departures" at bounding box center [460, 212] width 72 height 35
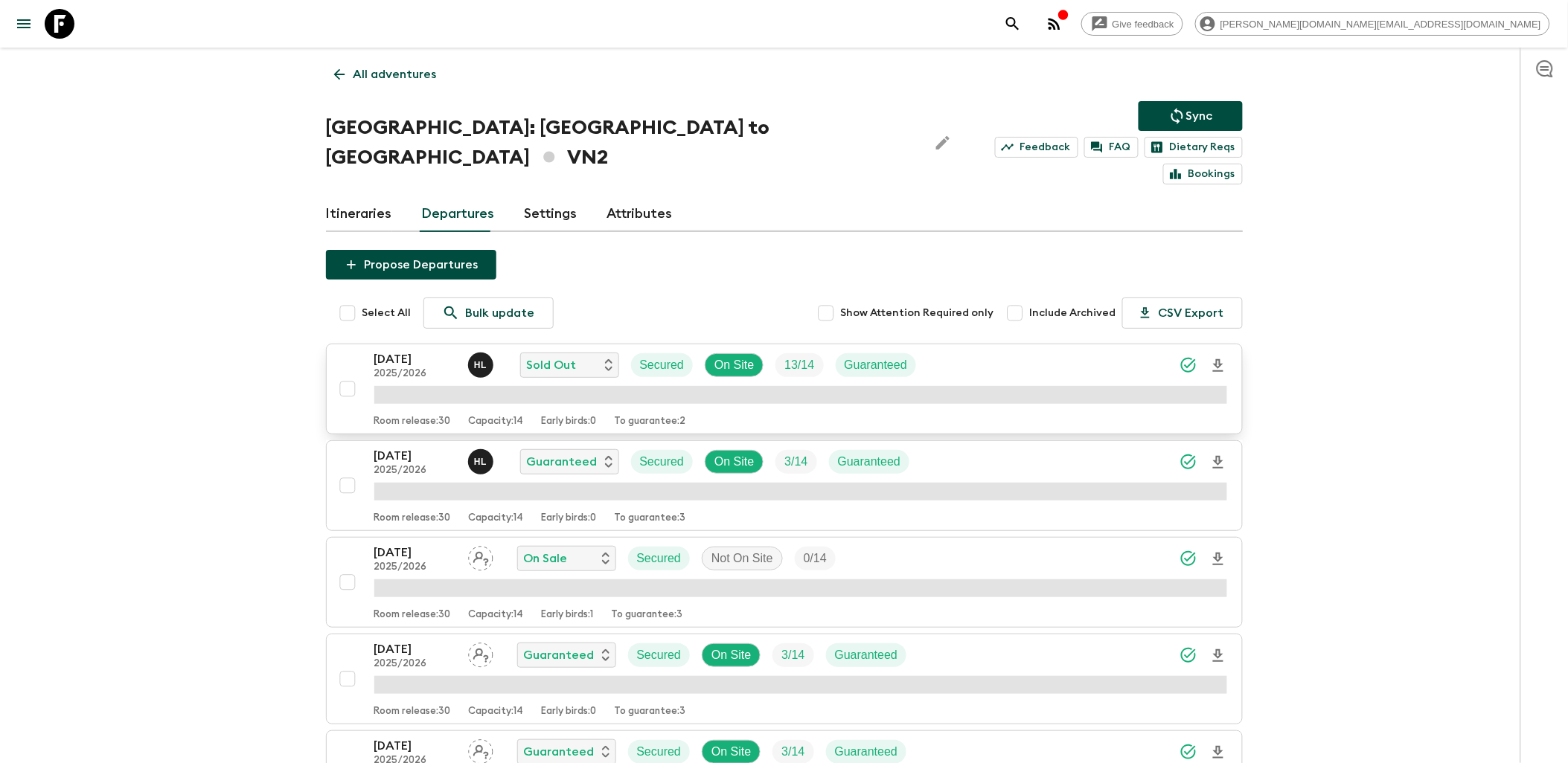
click at [402, 351] on p "[DATE]" at bounding box center [415, 359] width 82 height 18
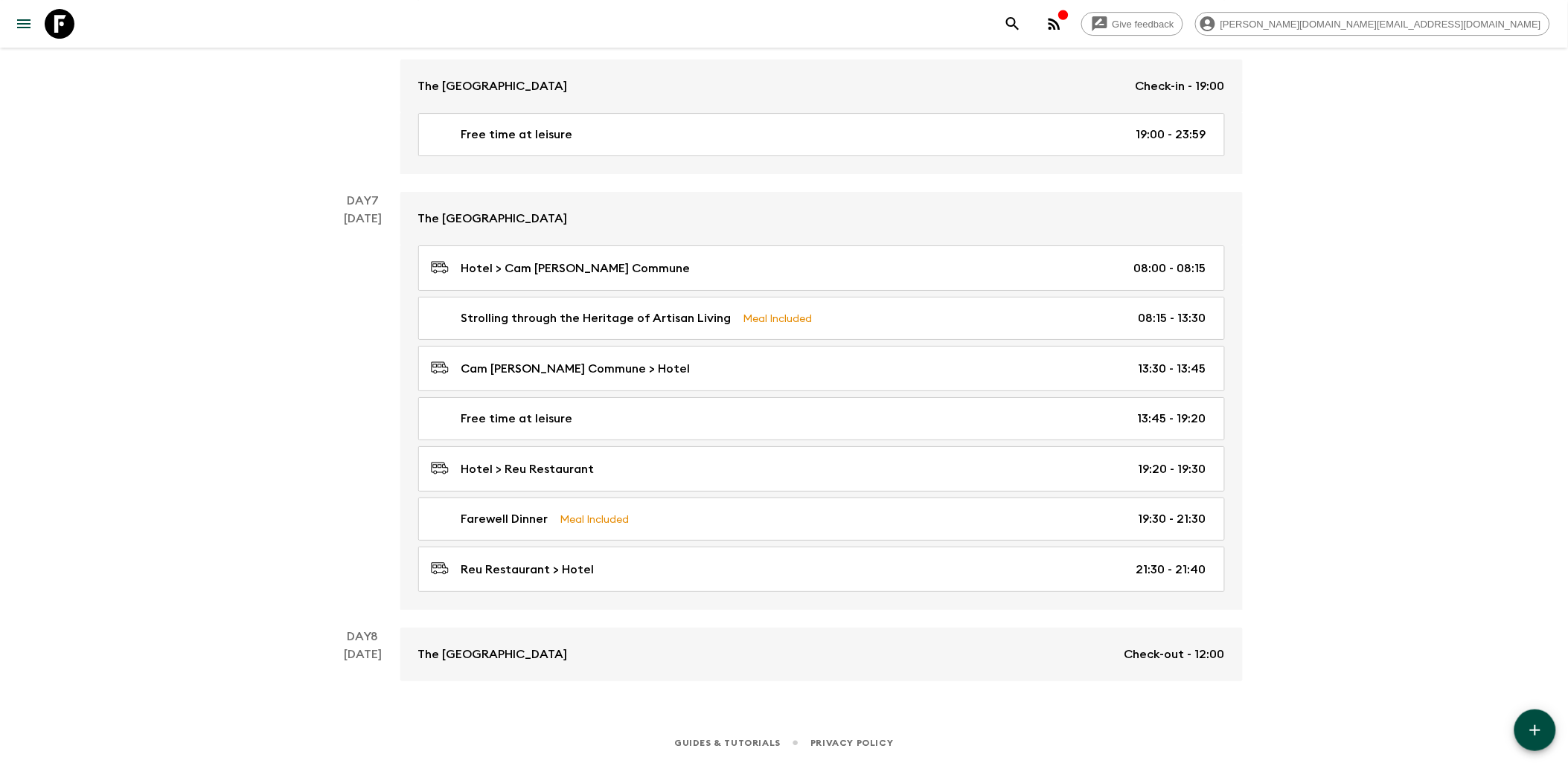
scroll to position [1786, 0]
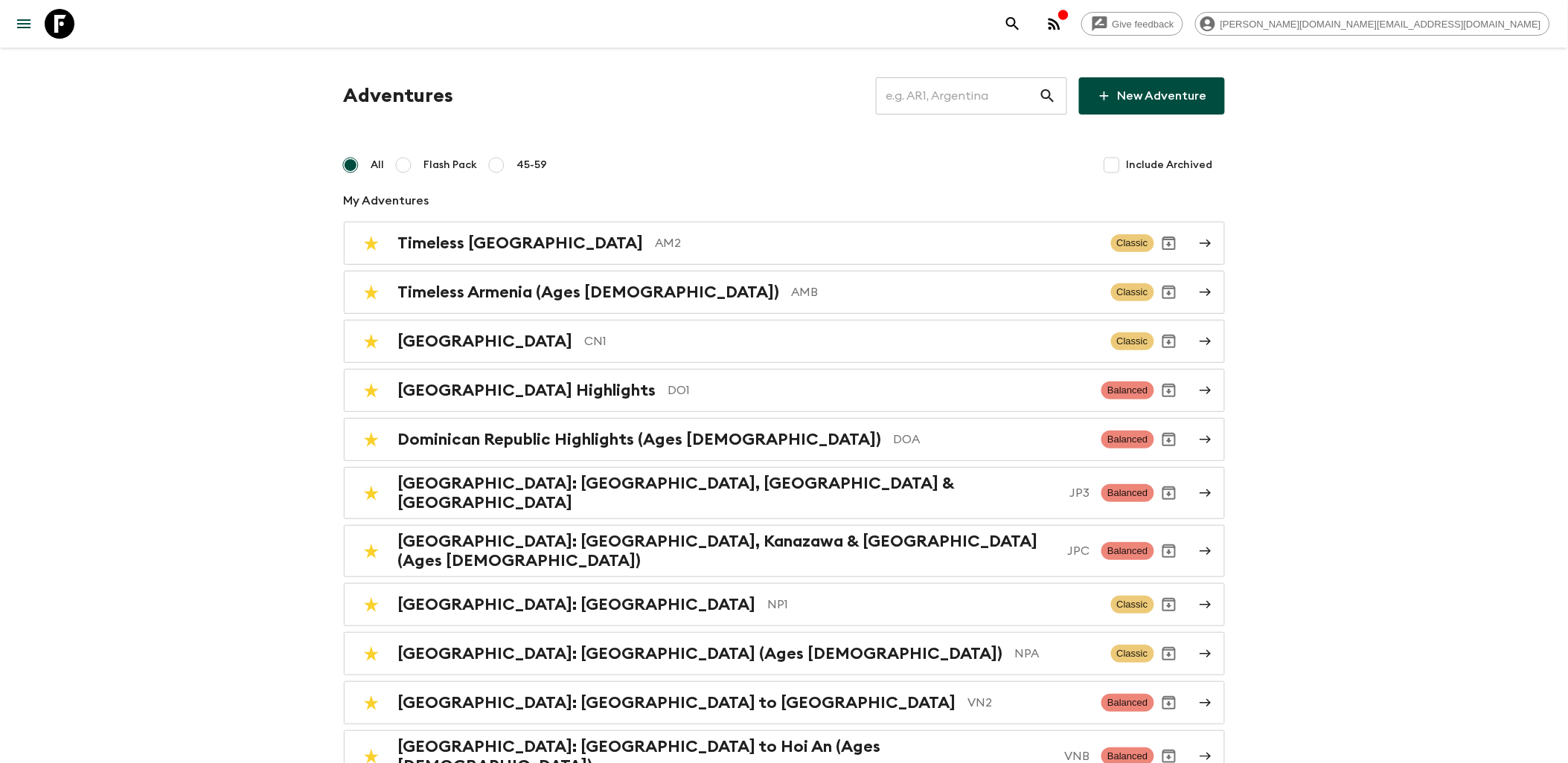
click at [995, 106] on input "text" at bounding box center [958, 96] width 163 height 42
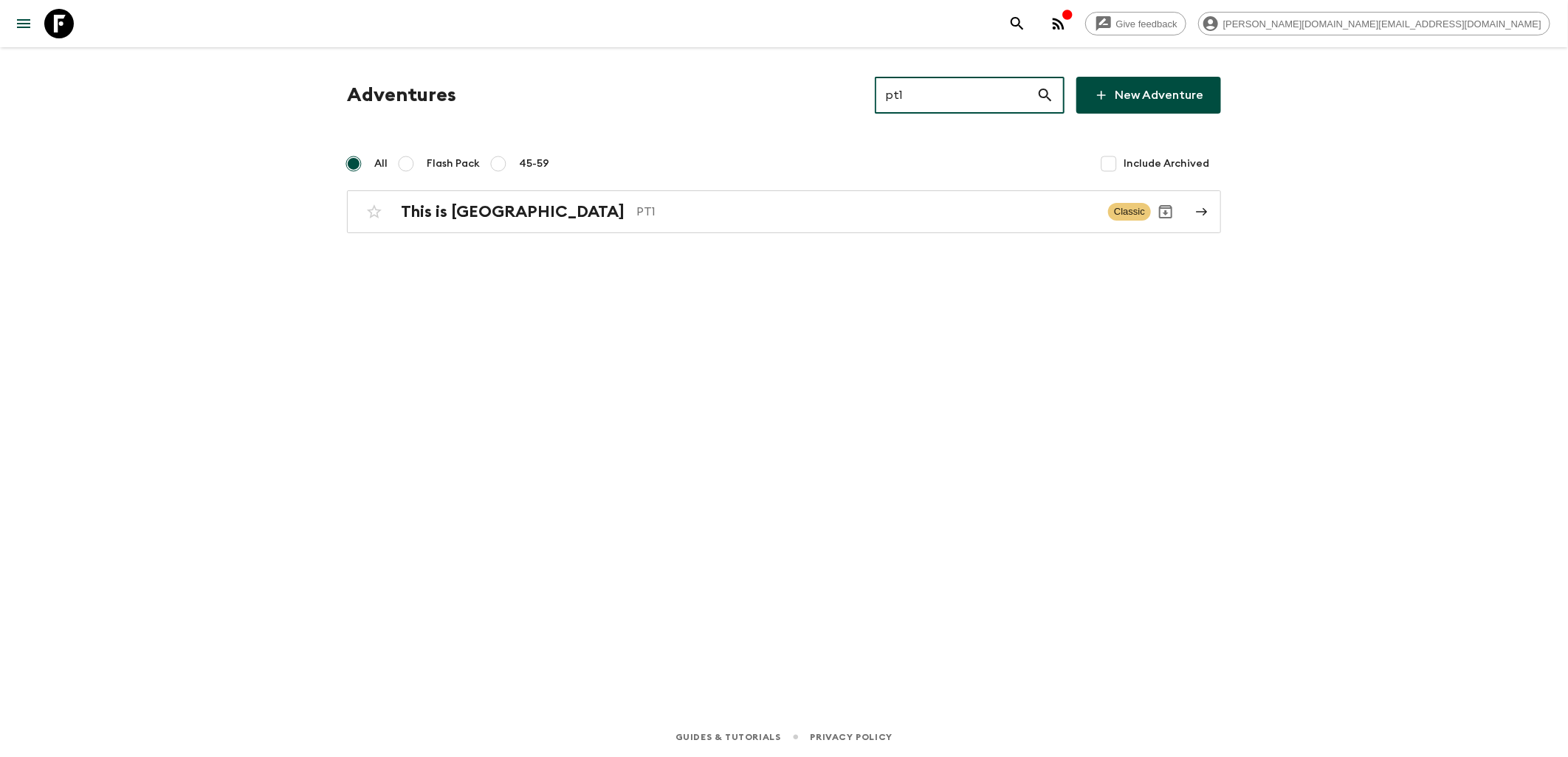
type input "pt1"
